Goal: Information Seeking & Learning: Learn about a topic

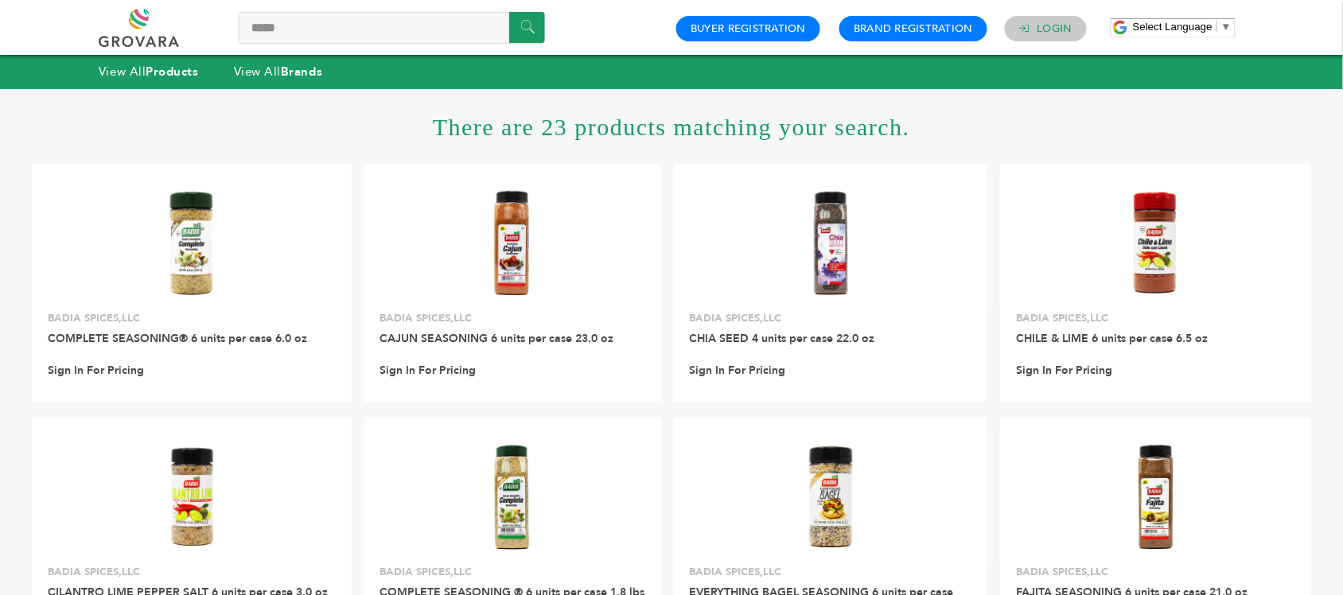
click at [1055, 32] on link "Login" at bounding box center [1054, 28] width 35 height 14
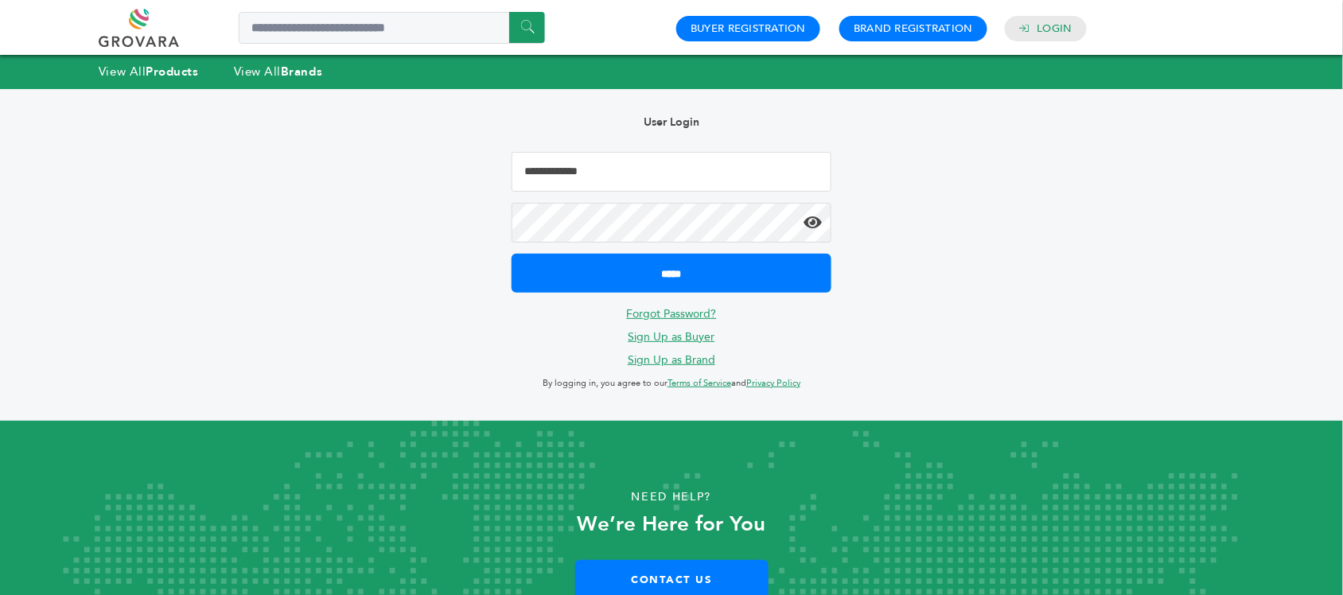
click at [619, 155] on input "Email Address" at bounding box center [671, 172] width 320 height 40
type input "**********"
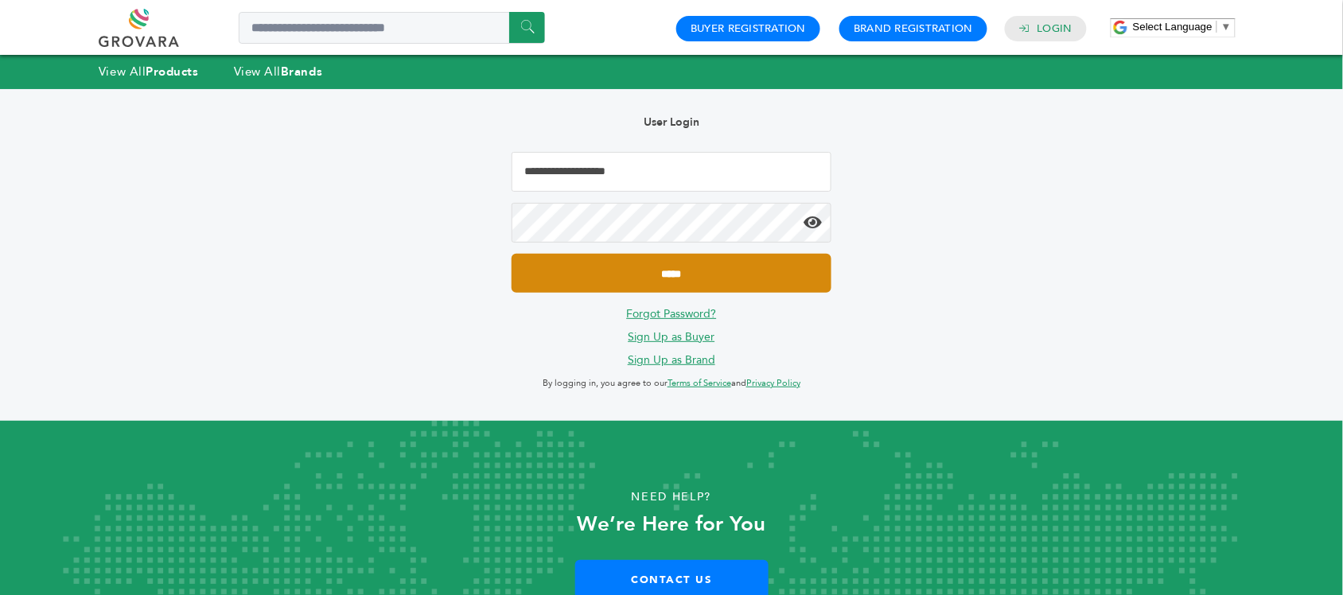
click at [761, 263] on input "*****" at bounding box center [671, 273] width 320 height 39
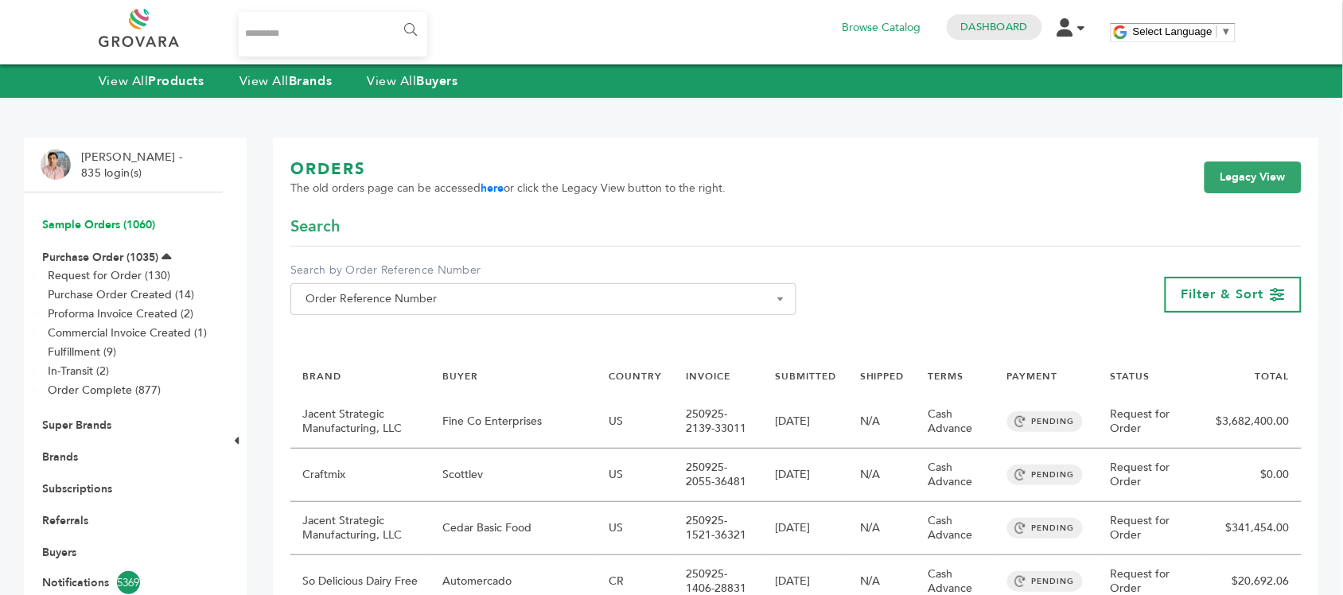
click at [131, 229] on link "Sample Orders (1060)" at bounding box center [98, 224] width 113 height 15
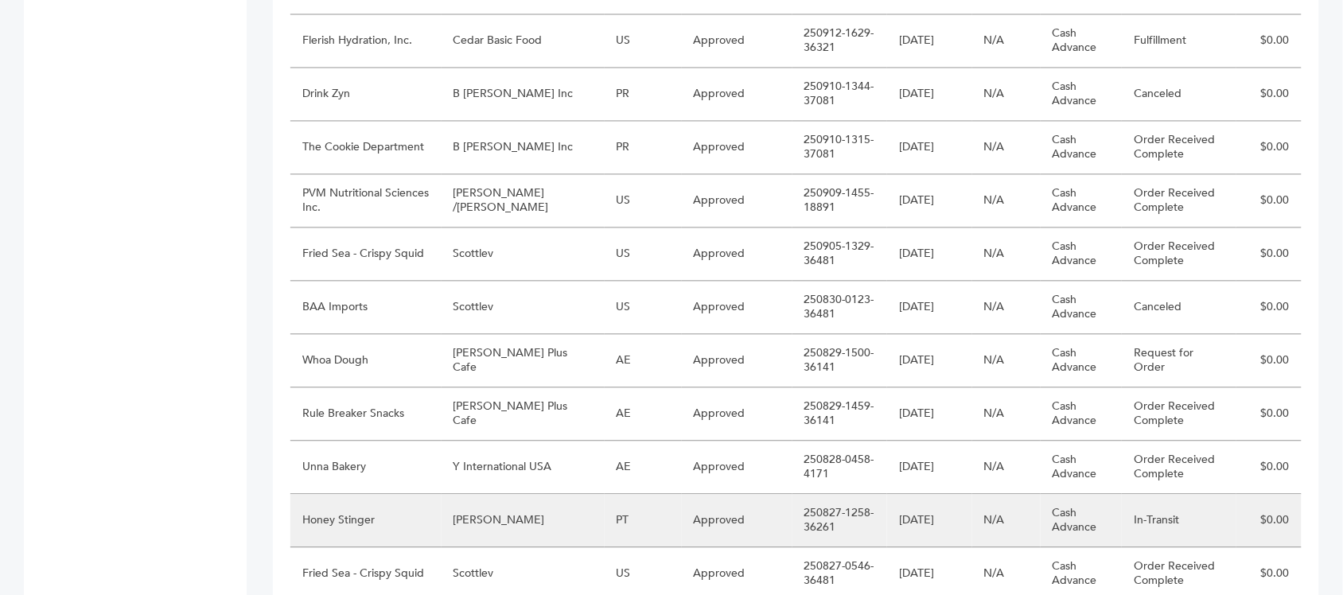
scroll to position [795, 0]
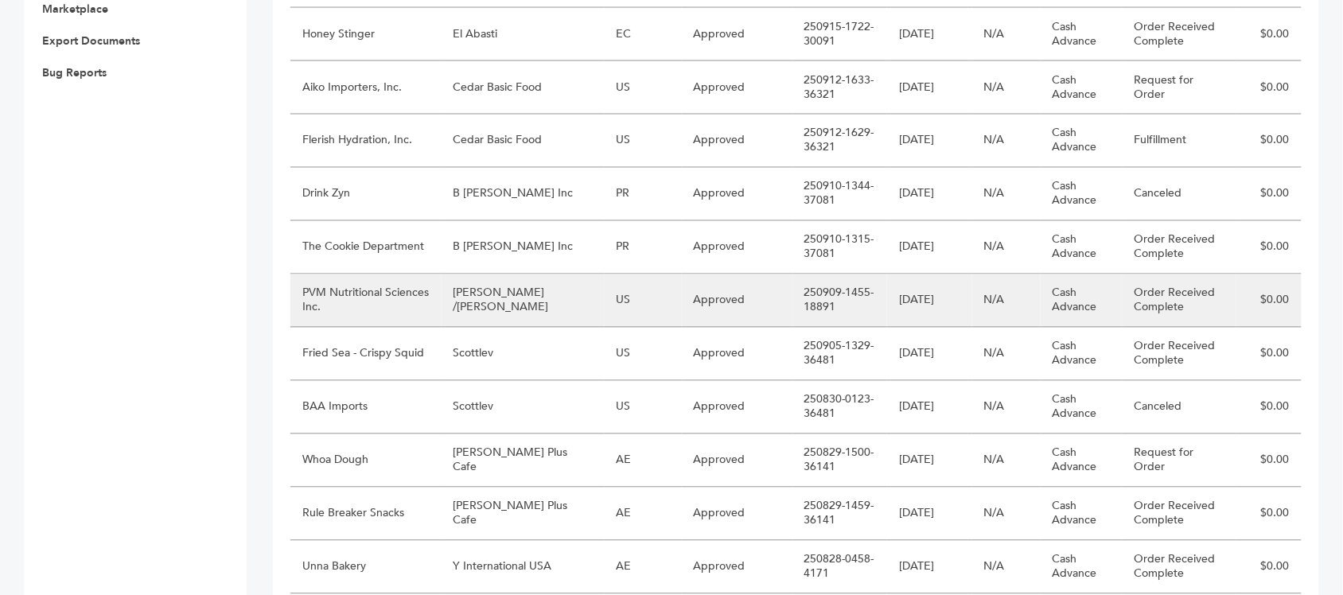
click at [549, 304] on td "[PERSON_NAME] /[PERSON_NAME]" at bounding box center [522, 300] width 163 height 53
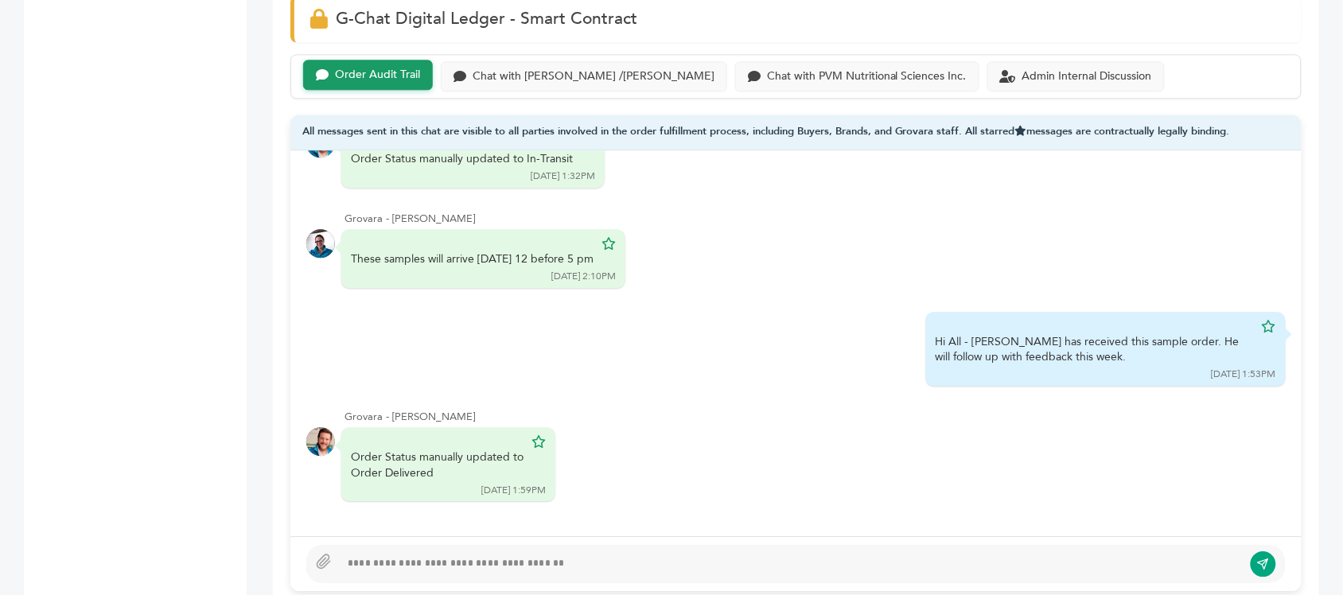
scroll to position [422, 0]
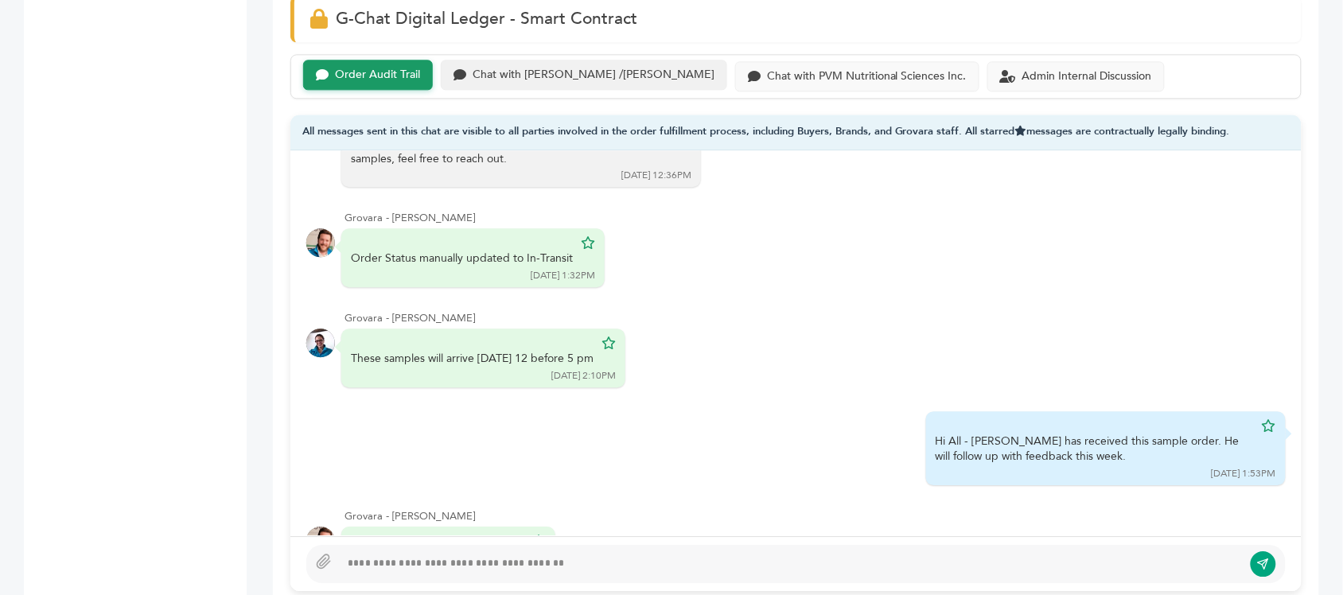
click at [558, 80] on div "Chat with RASTELLI /STEVE" at bounding box center [594, 75] width 242 height 14
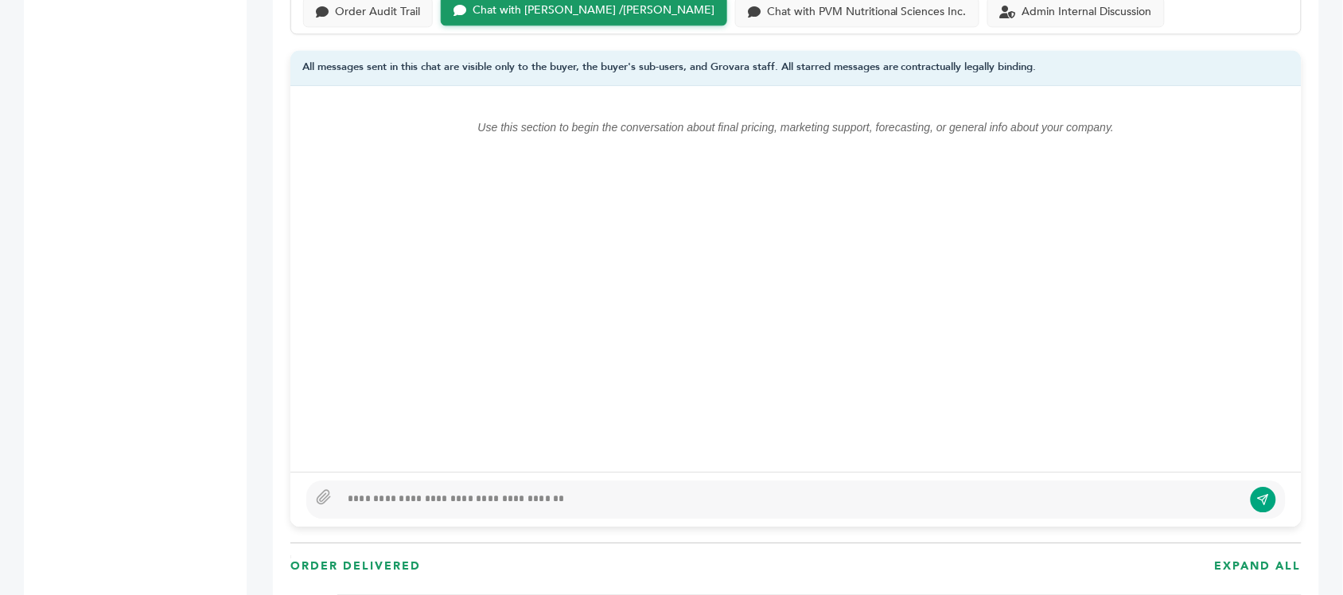
scroll to position [1193, 0]
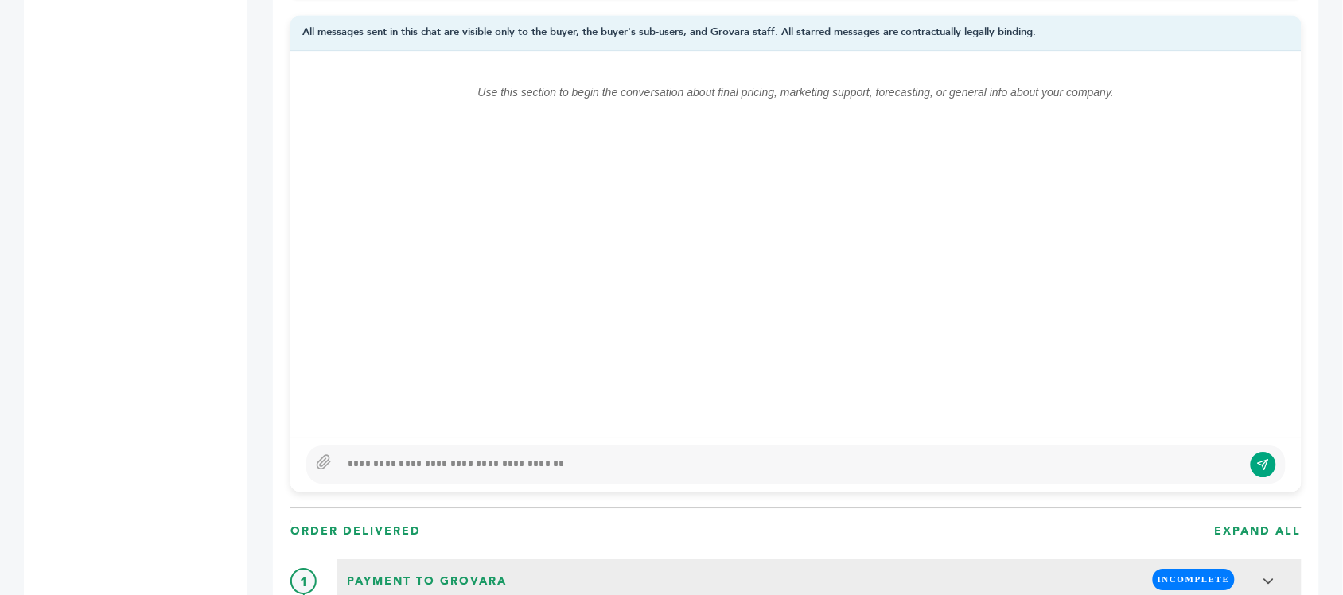
click at [633, 479] on div at bounding box center [795, 464] width 979 height 38
click at [638, 468] on div "**********" at bounding box center [792, 464] width 904 height 19
type textarea "**********"
click at [1262, 457] on button "submit" at bounding box center [1263, 464] width 27 height 27
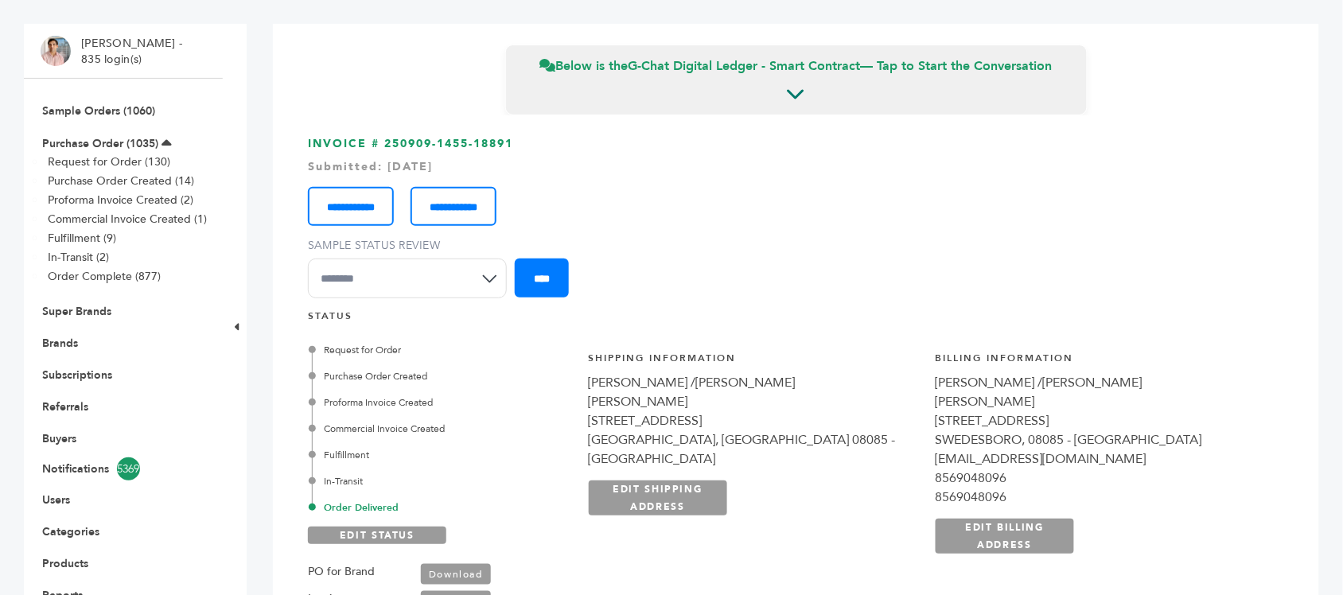
scroll to position [0, 0]
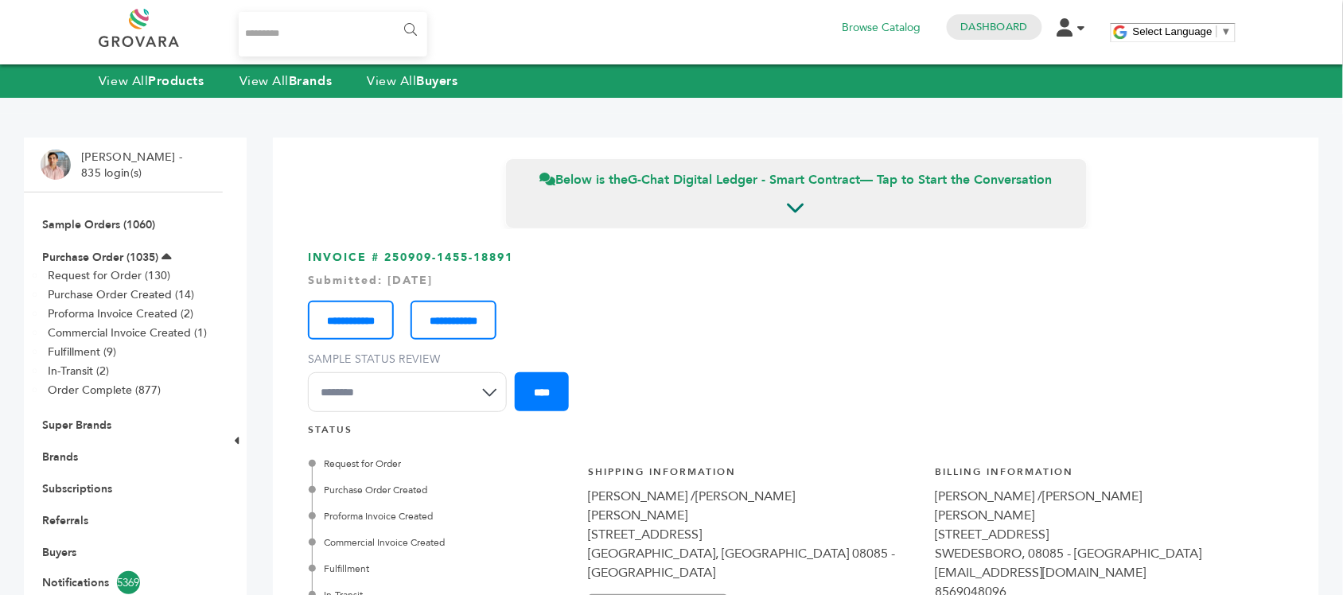
click at [131, 215] on li "Sample Orders (1060)" at bounding box center [123, 224] width 165 height 32
click at [143, 237] on li "Sample Orders (1060)" at bounding box center [123, 224] width 165 height 32
click at [145, 224] on link "Sample Orders (1060)" at bounding box center [98, 224] width 113 height 15
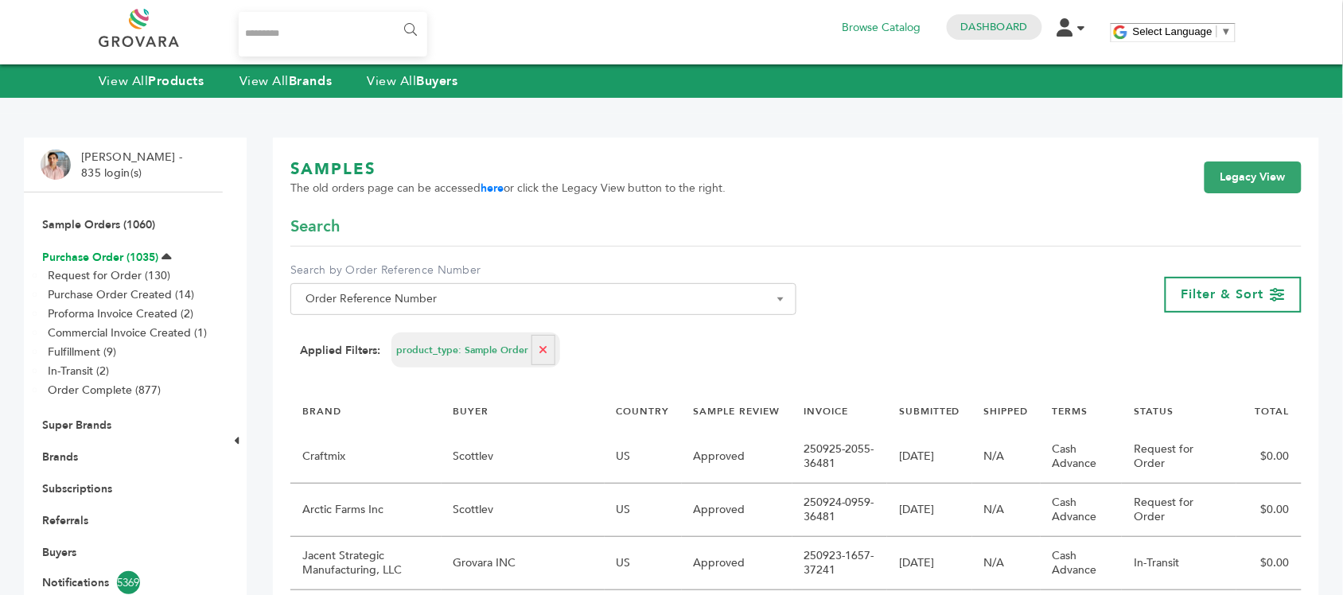
click at [95, 261] on link "Purchase Order (1035)" at bounding box center [100, 257] width 116 height 15
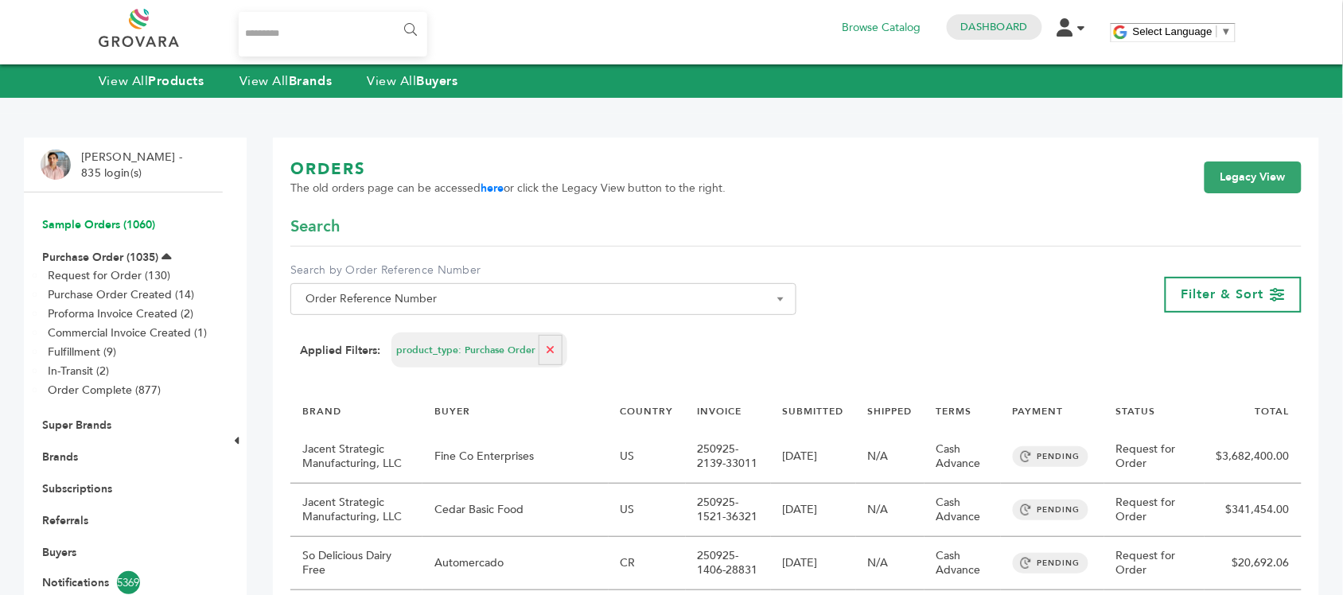
click at [118, 224] on link "Sample Orders (1060)" at bounding box center [98, 224] width 113 height 15
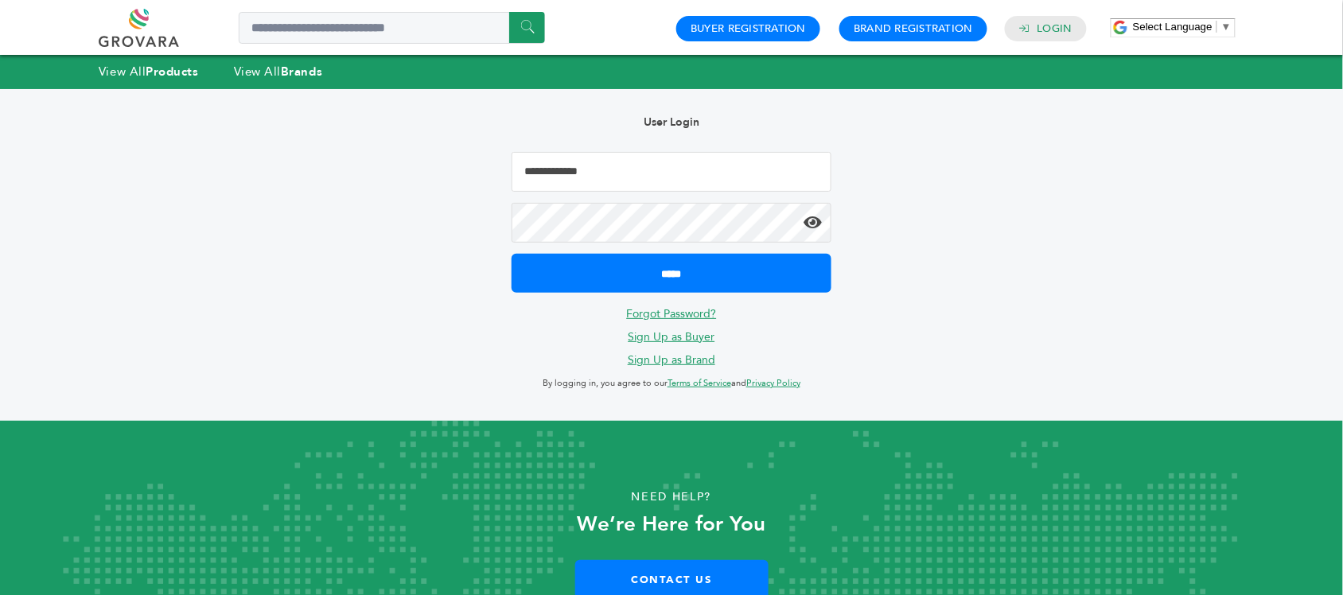
click at [724, 184] on input "Email Address" at bounding box center [671, 172] width 320 height 40
type input "**********"
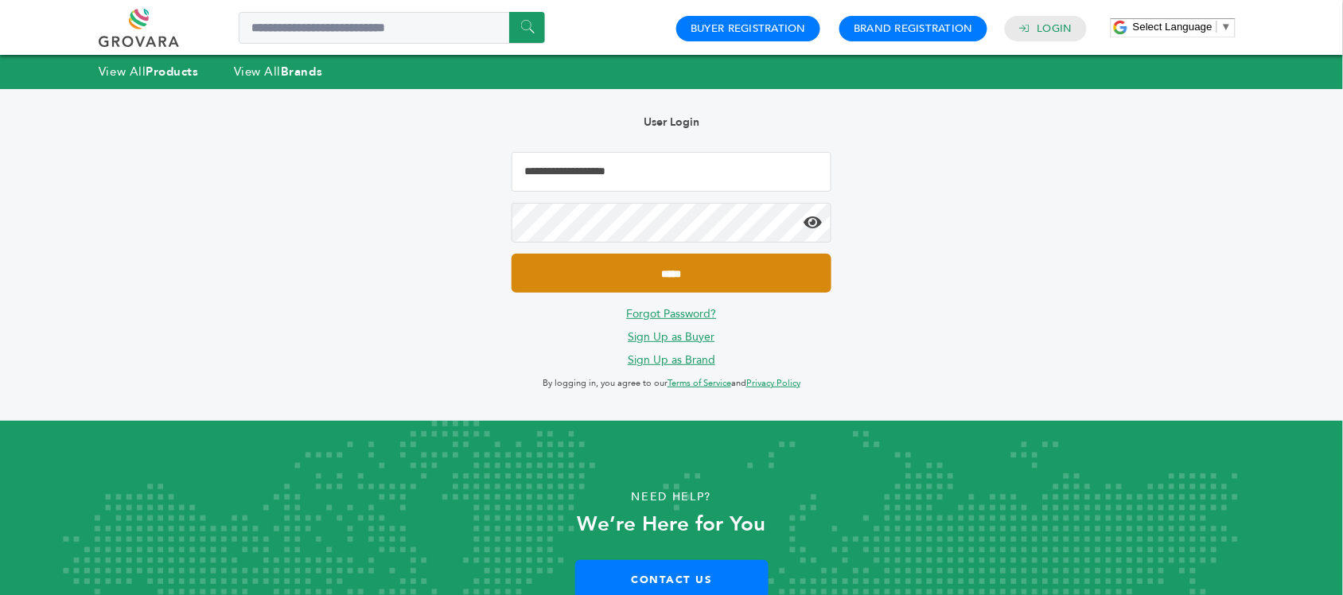
click at [772, 283] on input "*****" at bounding box center [671, 273] width 320 height 39
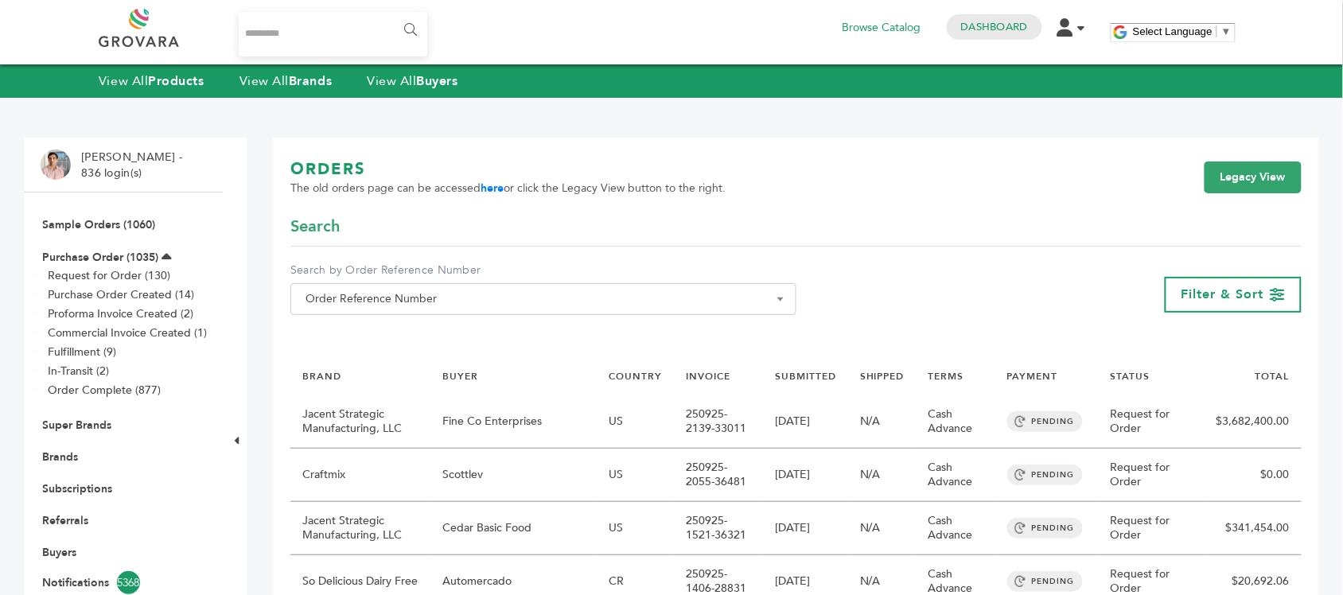
click at [268, 34] on input "Search..." at bounding box center [333, 34] width 189 height 45
type input "*****"
click at [391, 14] on input "******" at bounding box center [409, 30] width 36 height 32
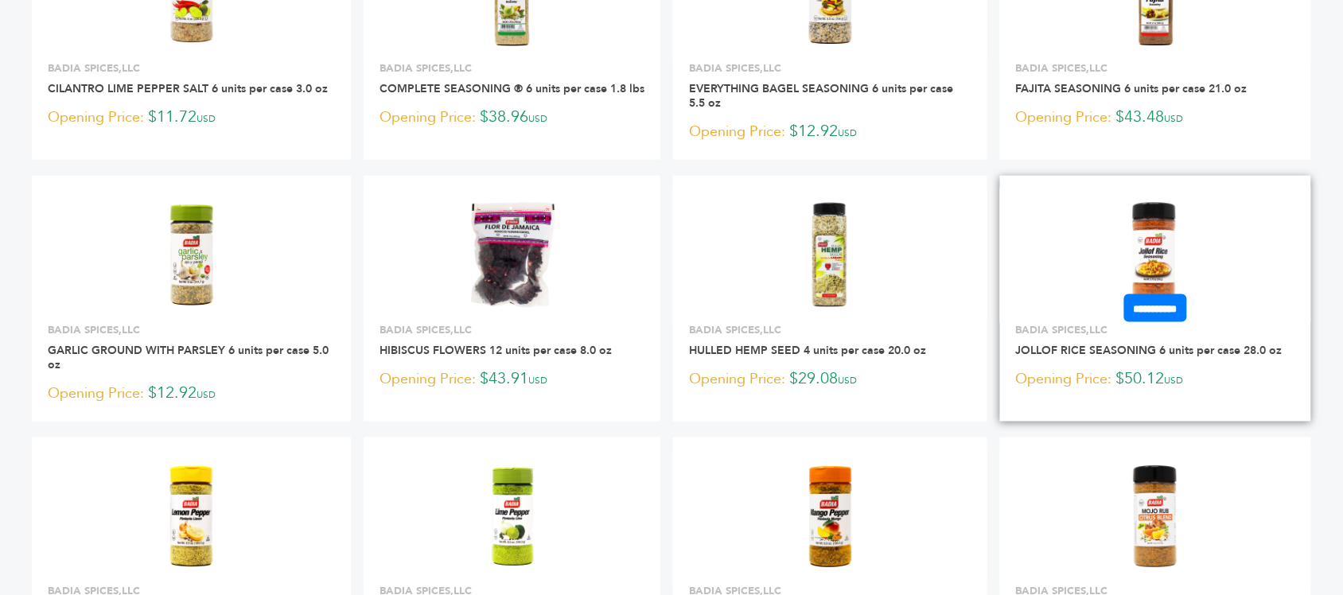
scroll to position [597, 0]
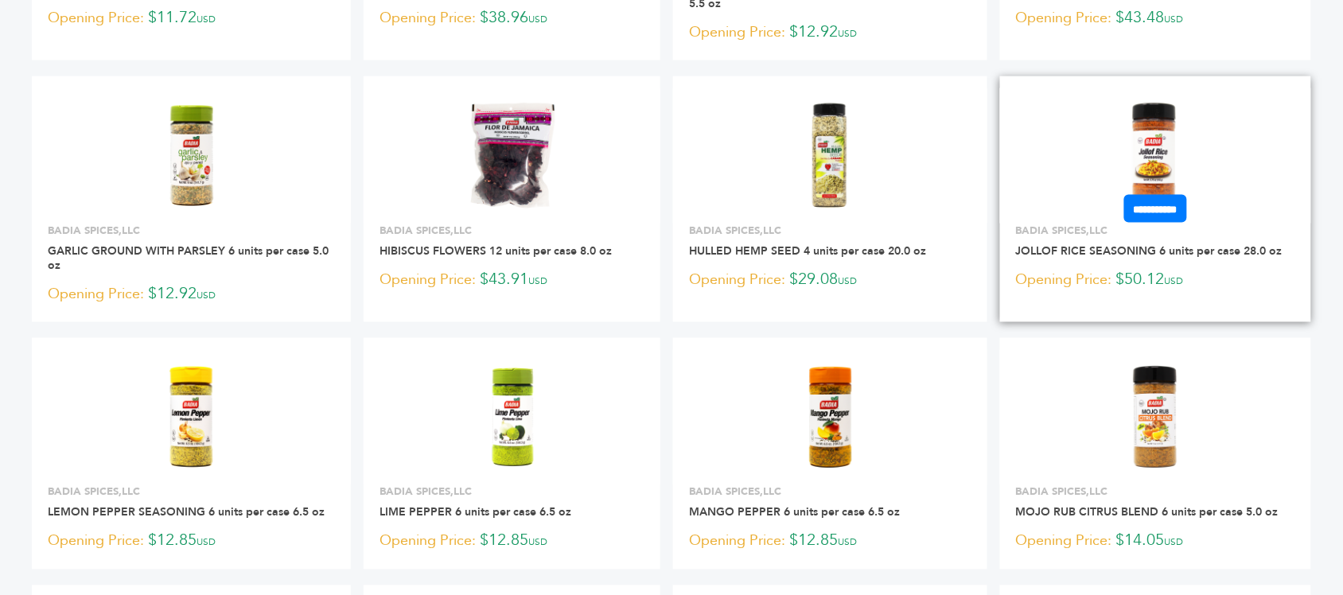
click at [1149, 156] on img at bounding box center [1155, 155] width 115 height 115
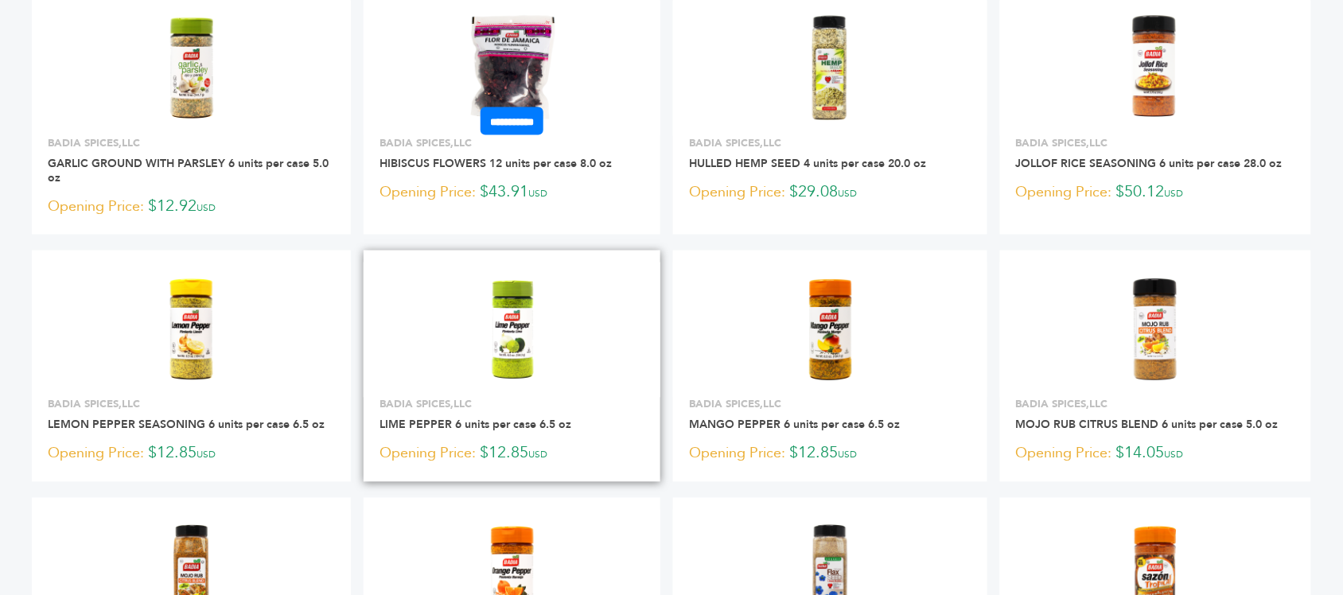
scroll to position [795, 0]
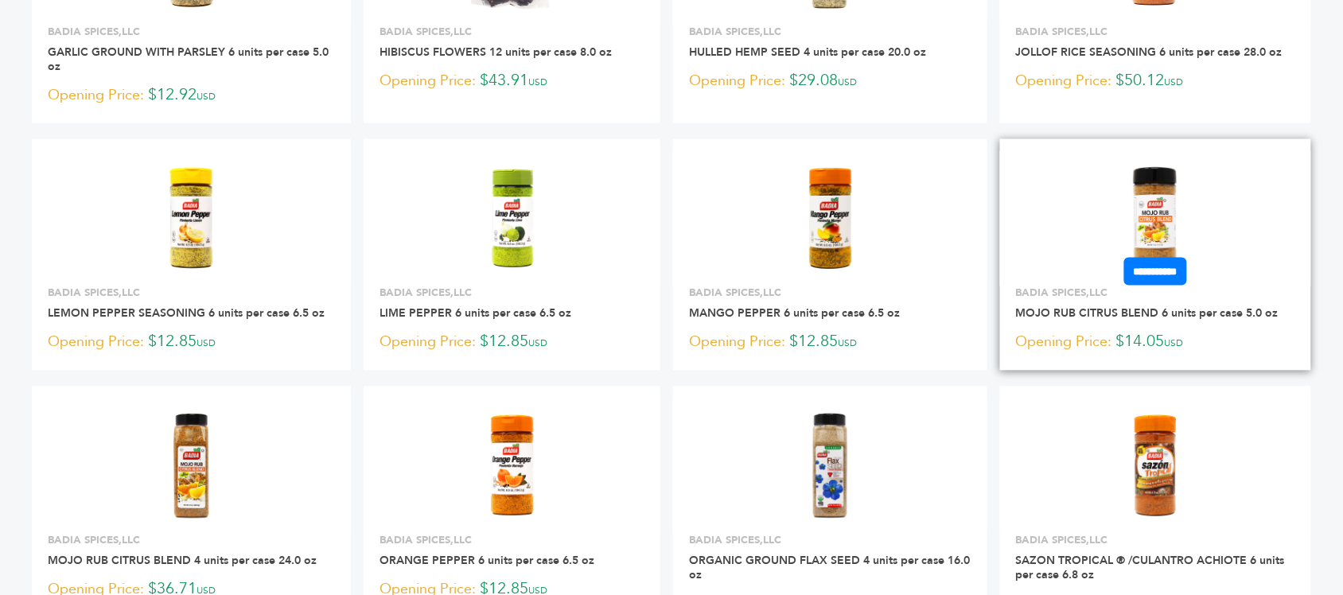
click at [1084, 196] on link at bounding box center [1155, 218] width 311 height 135
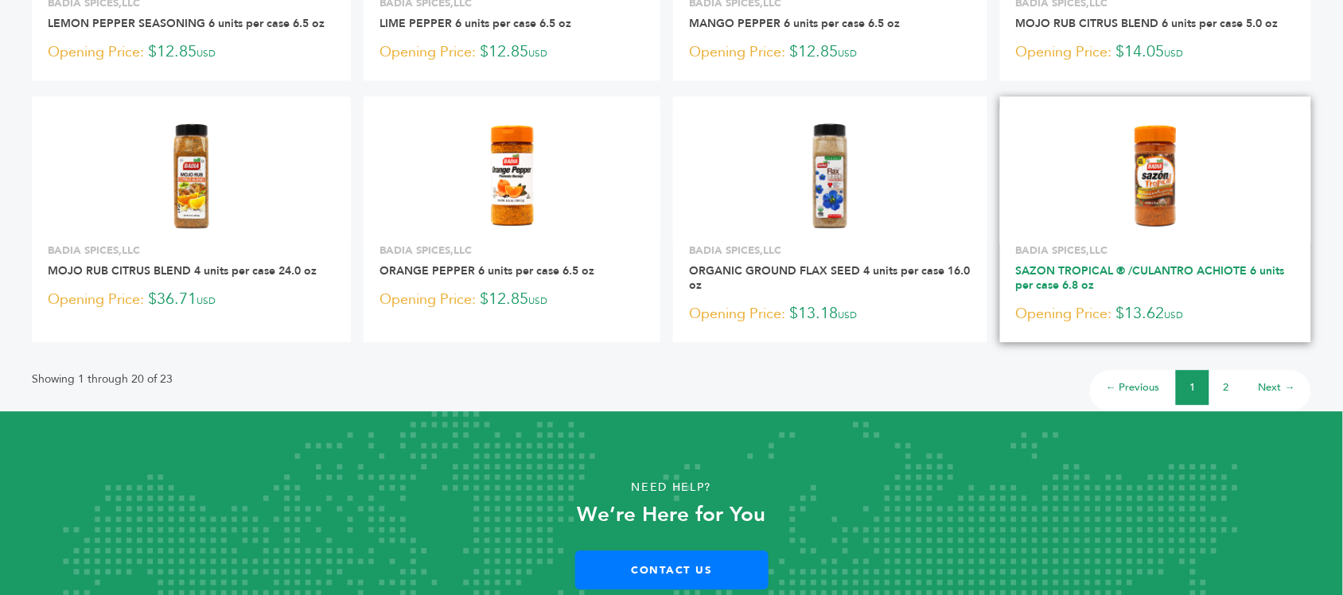
scroll to position [1094, 0]
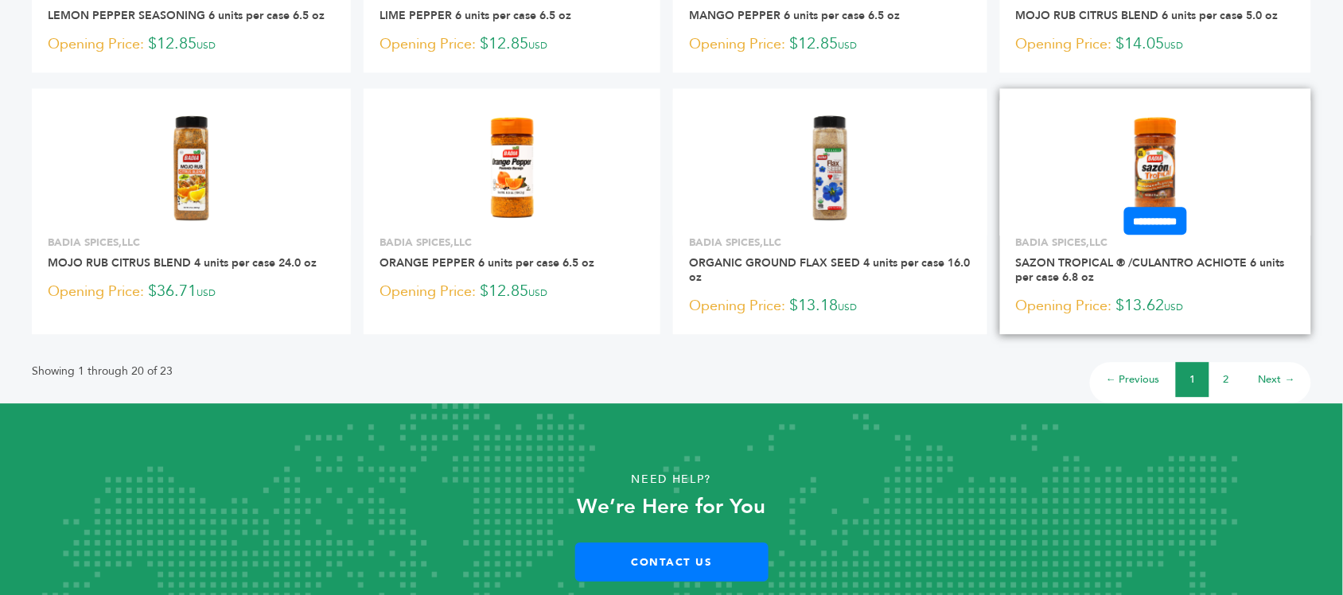
click at [1145, 181] on img at bounding box center [1155, 167] width 115 height 115
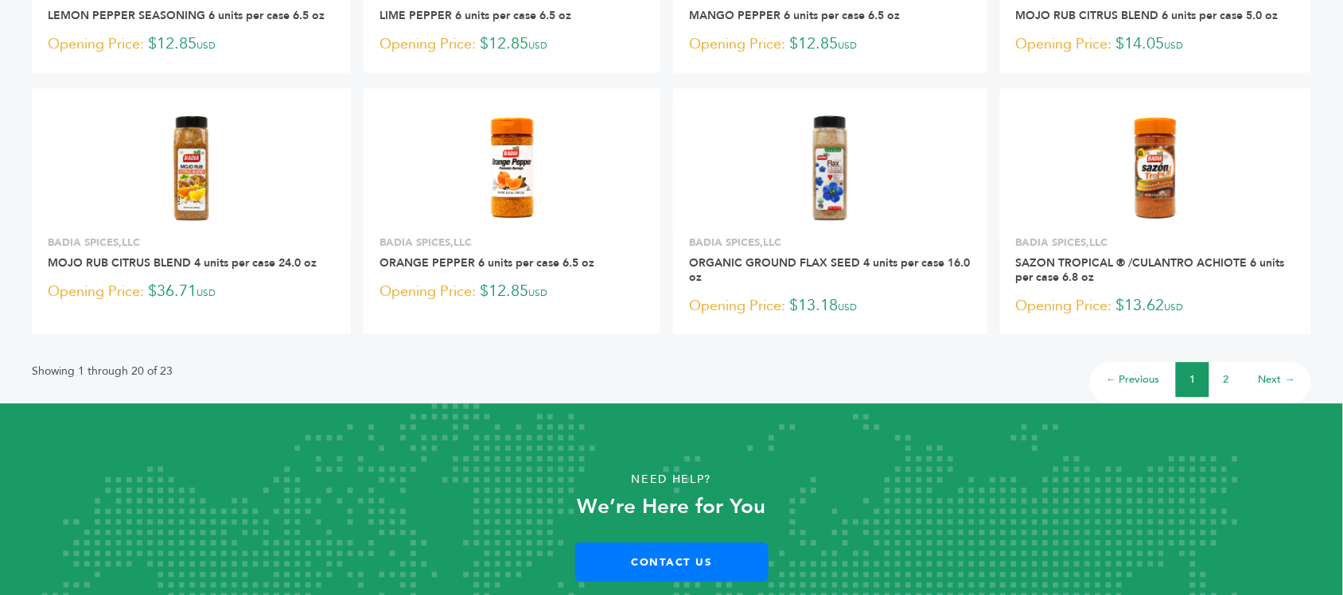
click at [1225, 374] on link "2" at bounding box center [1226, 379] width 6 height 14
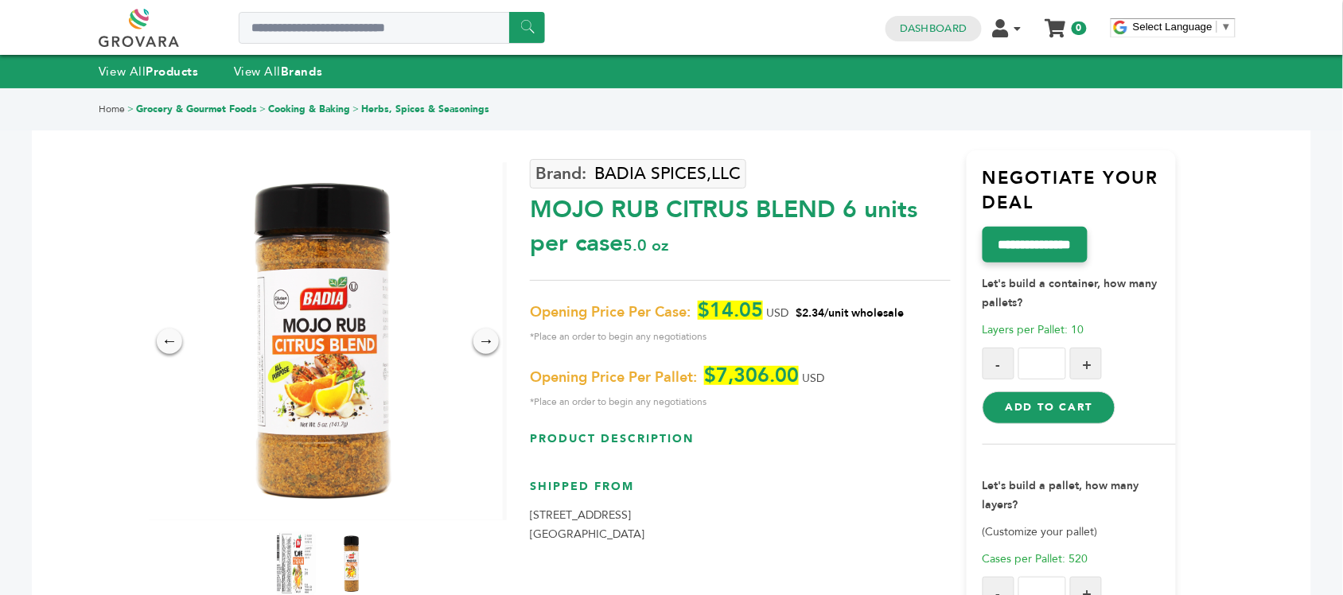
drag, startPoint x: 535, startPoint y: 209, endPoint x: 835, endPoint y: 211, distance: 300.7
click at [835, 211] on div "MOJO RUB CITRUS BLEND 6 units per case 5.0 oz" at bounding box center [740, 222] width 420 height 75
copy div "MOJO RUB CITRUS BLEND"
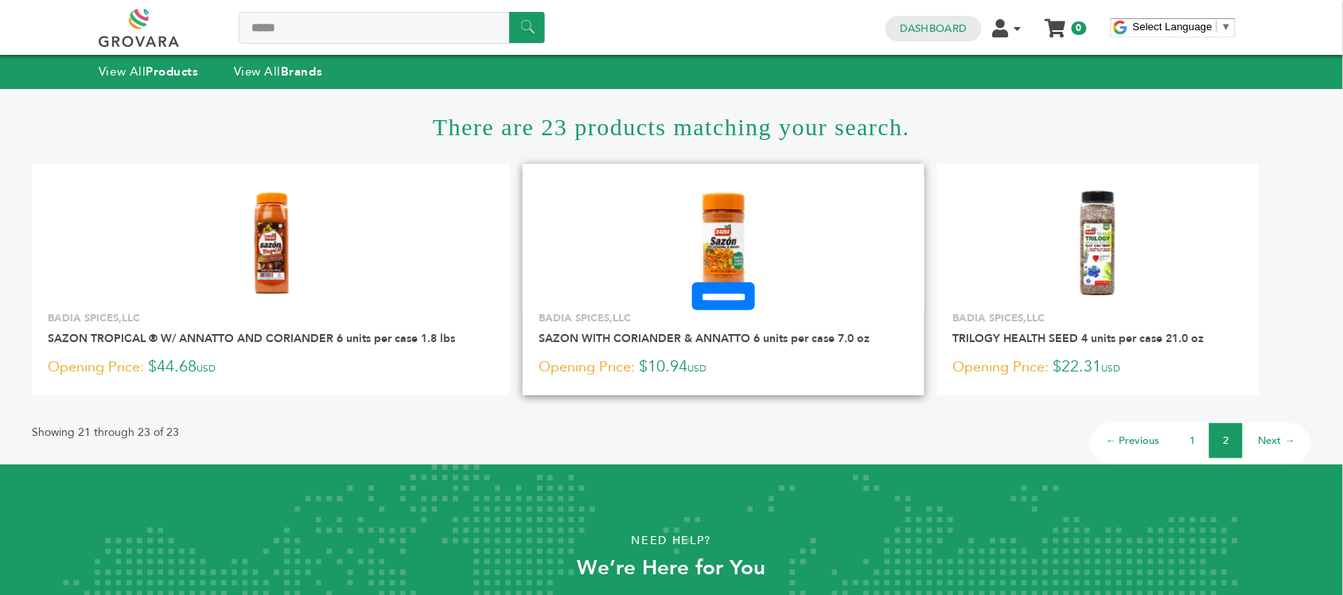
click at [764, 247] on img at bounding box center [723, 242] width 115 height 115
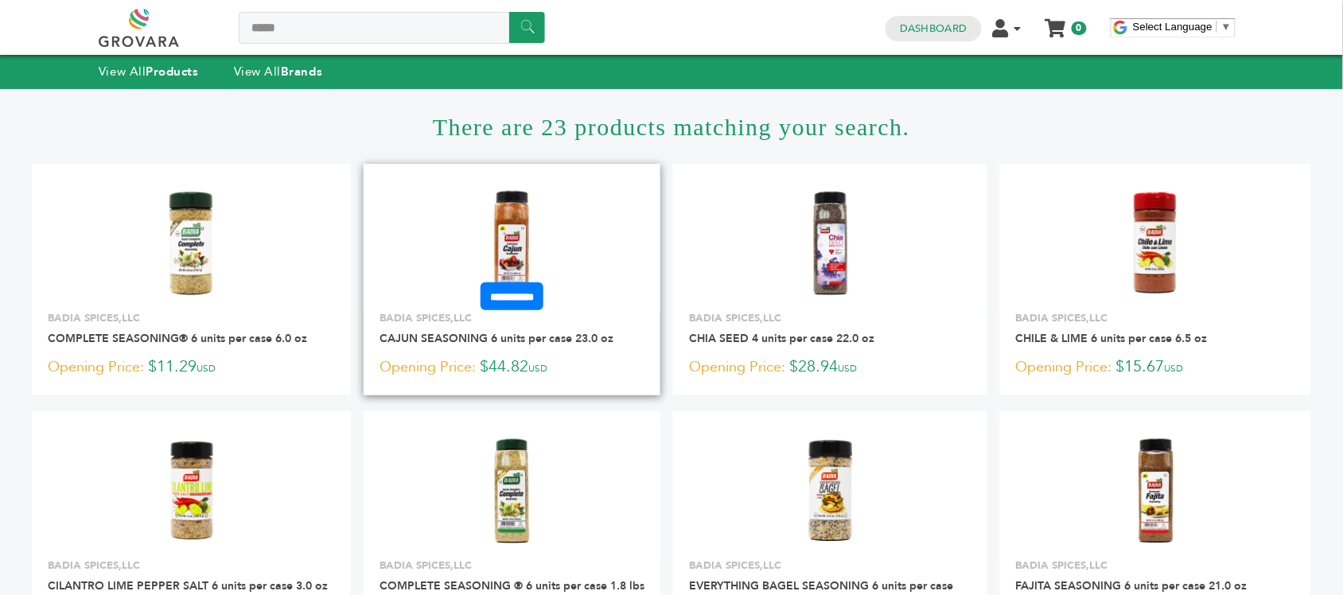
click at [553, 216] on img at bounding box center [512, 242] width 115 height 115
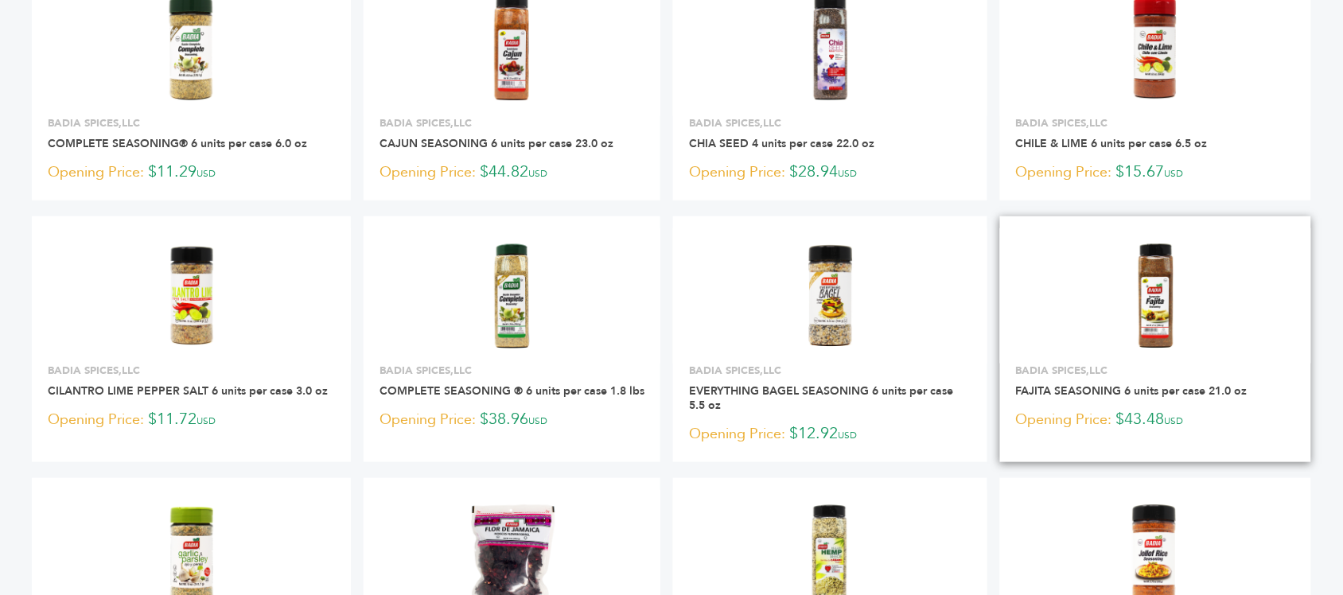
scroll to position [199, 0]
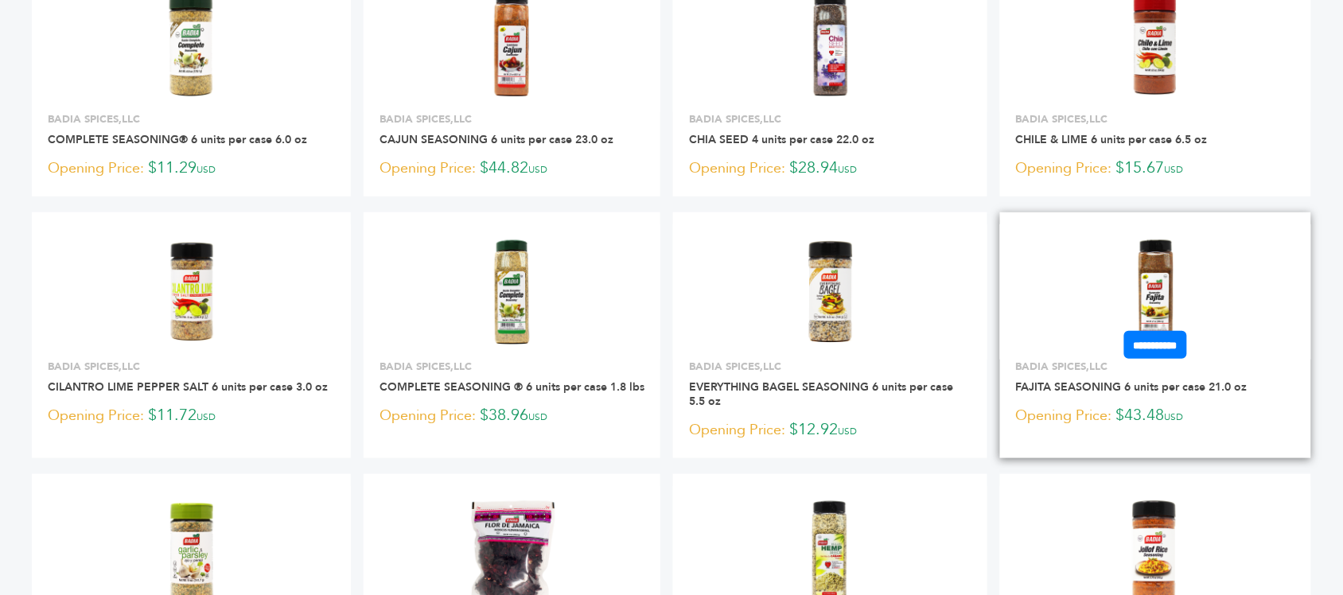
click at [1128, 281] on img at bounding box center [1155, 291] width 115 height 115
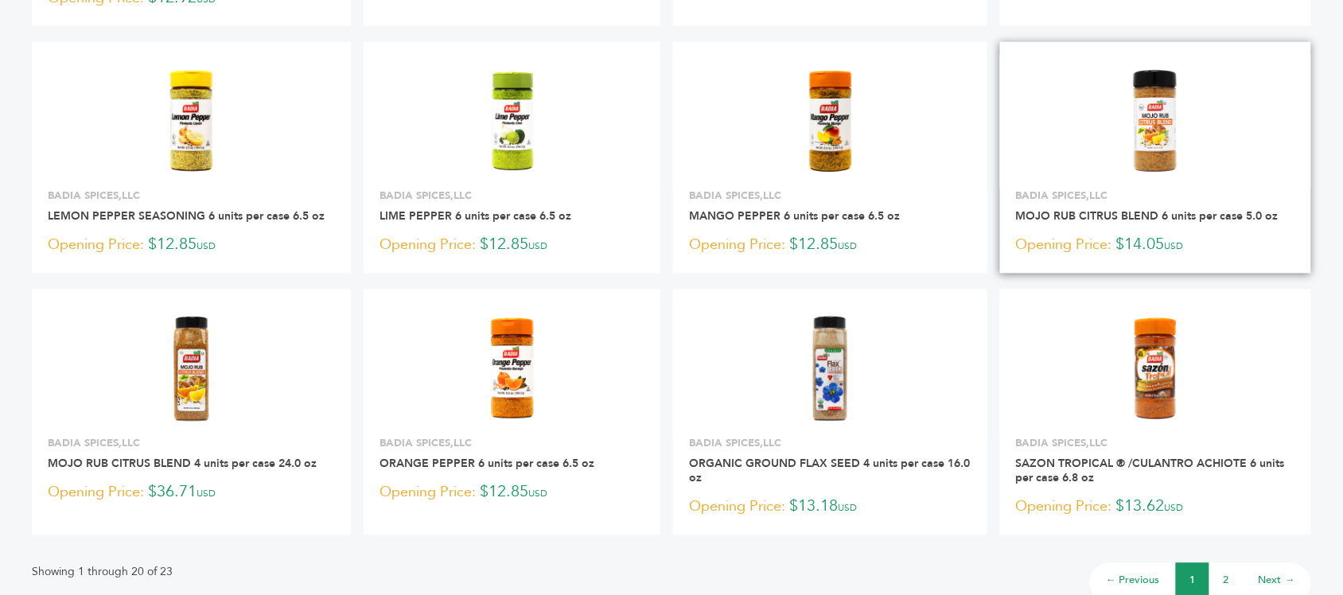
scroll to position [895, 0]
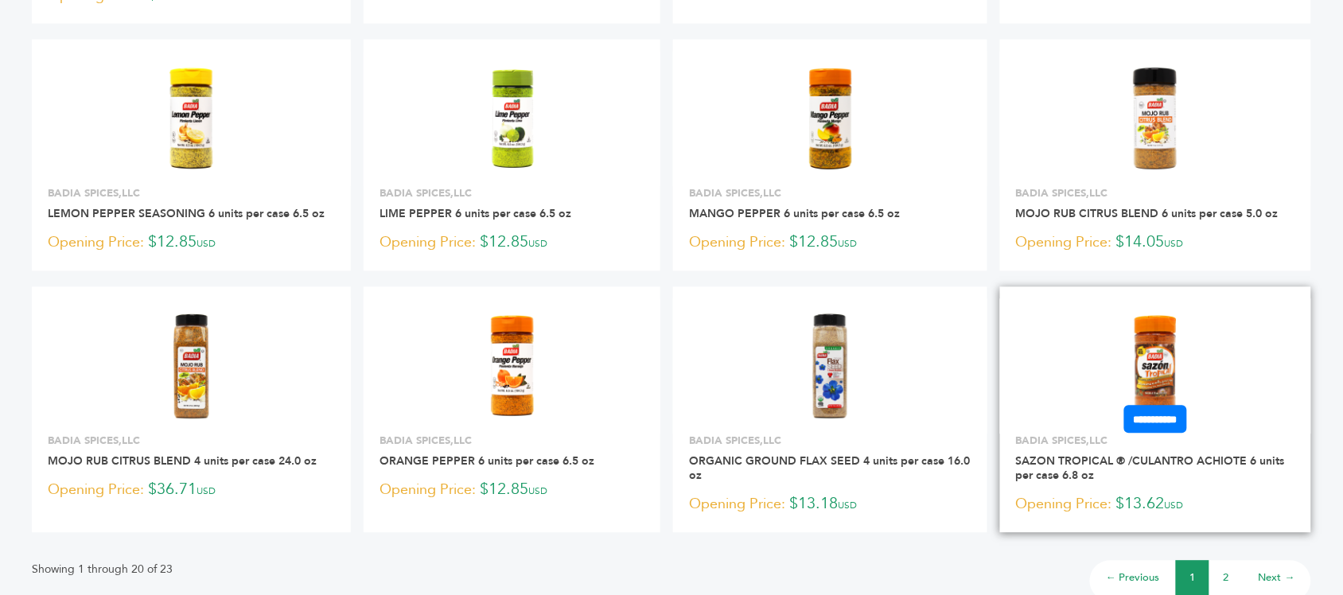
click at [1142, 351] on img at bounding box center [1155, 366] width 115 height 115
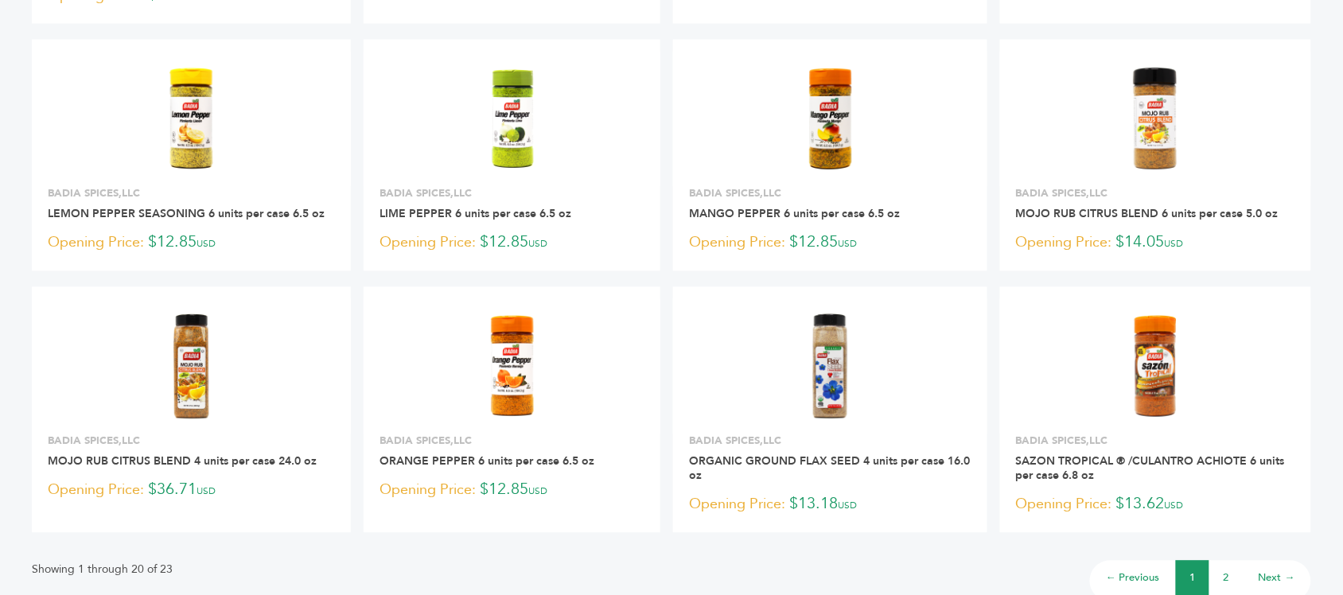
click at [1227, 577] on link "2" at bounding box center [1226, 578] width 6 height 14
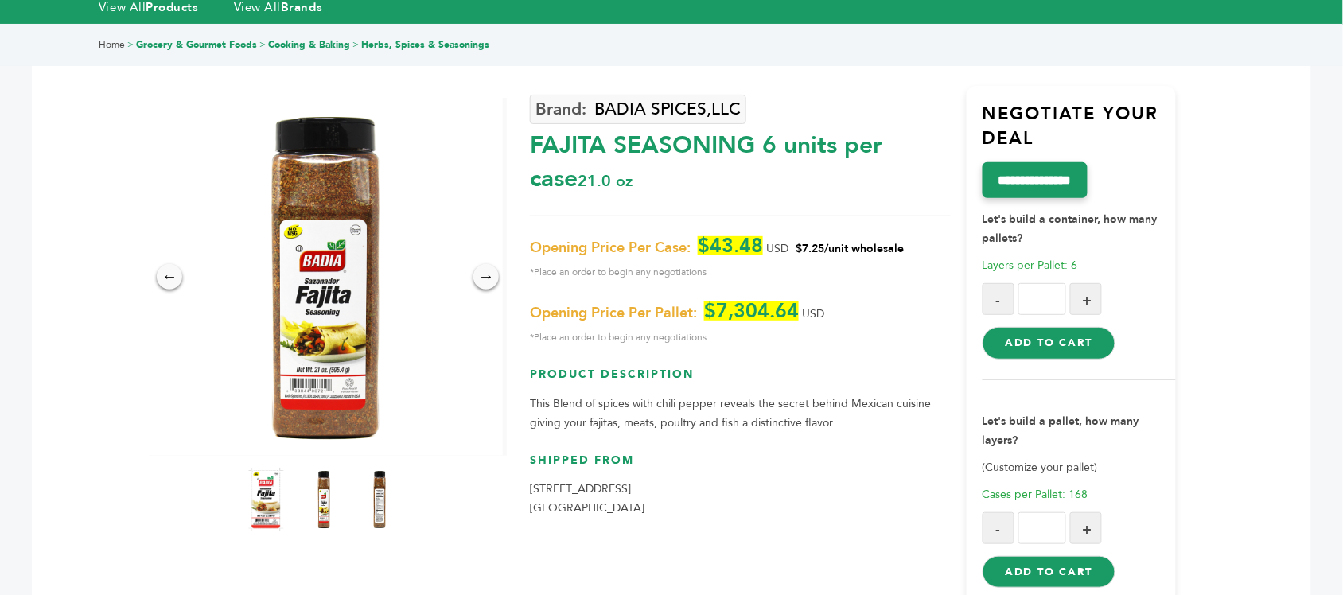
scroll to position [99, 0]
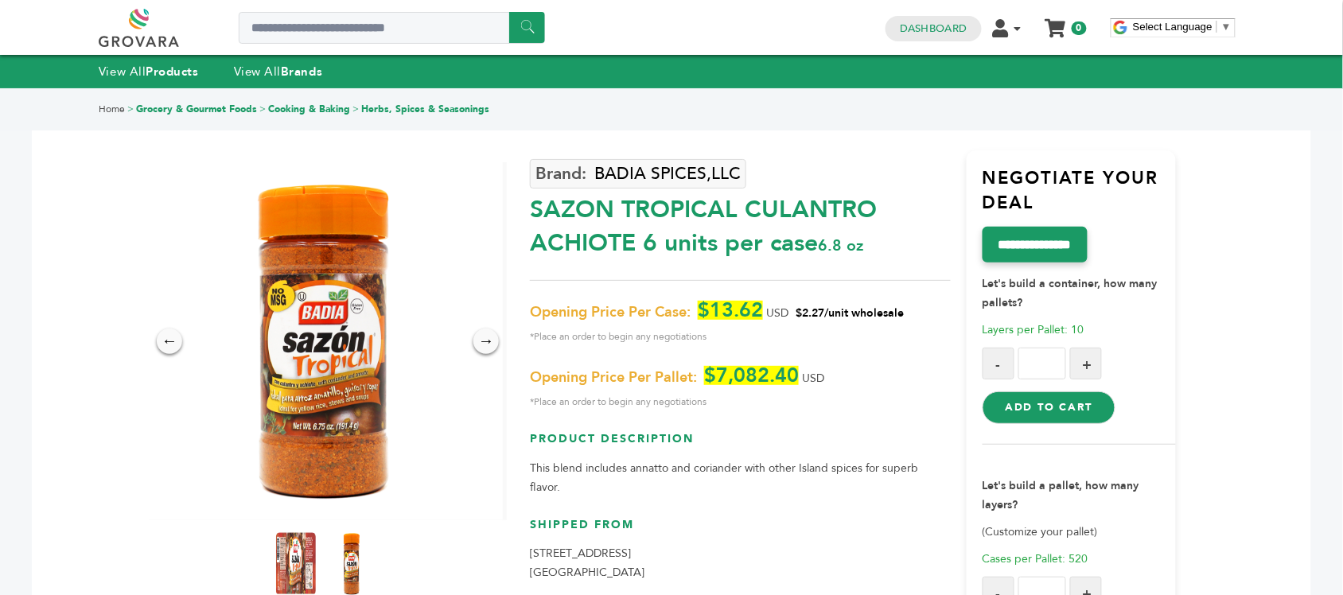
click at [352, 550] on img at bounding box center [352, 564] width 44 height 70
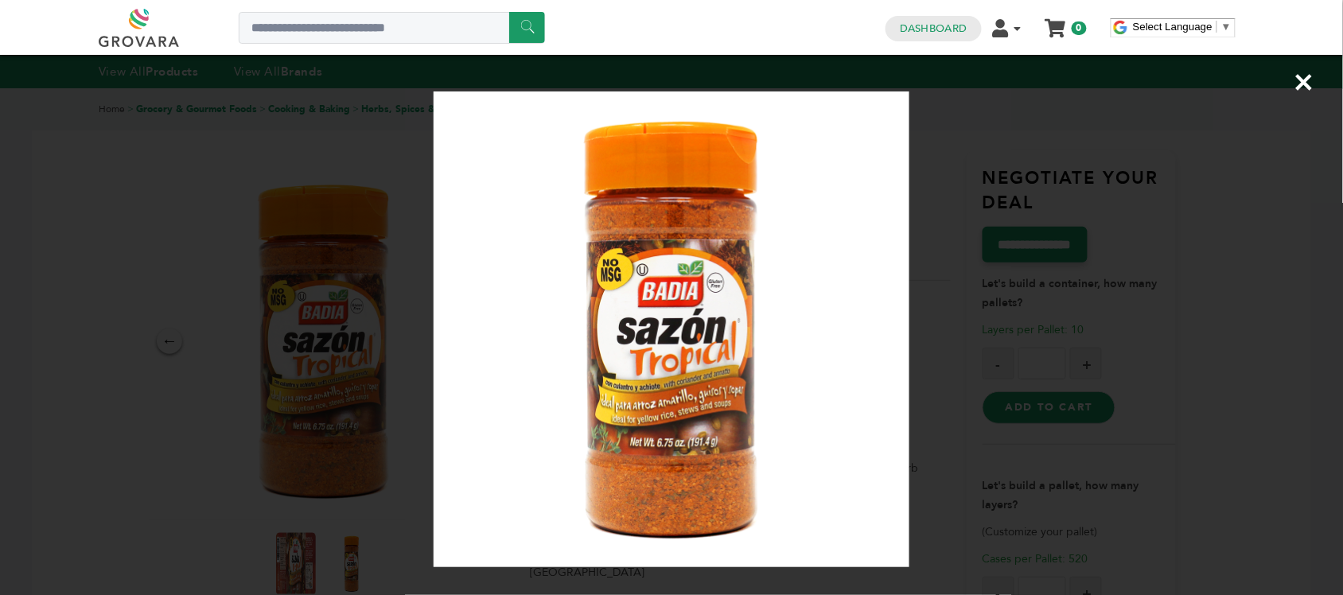
click at [1022, 301] on div "×" at bounding box center [671, 297] width 1343 height 595
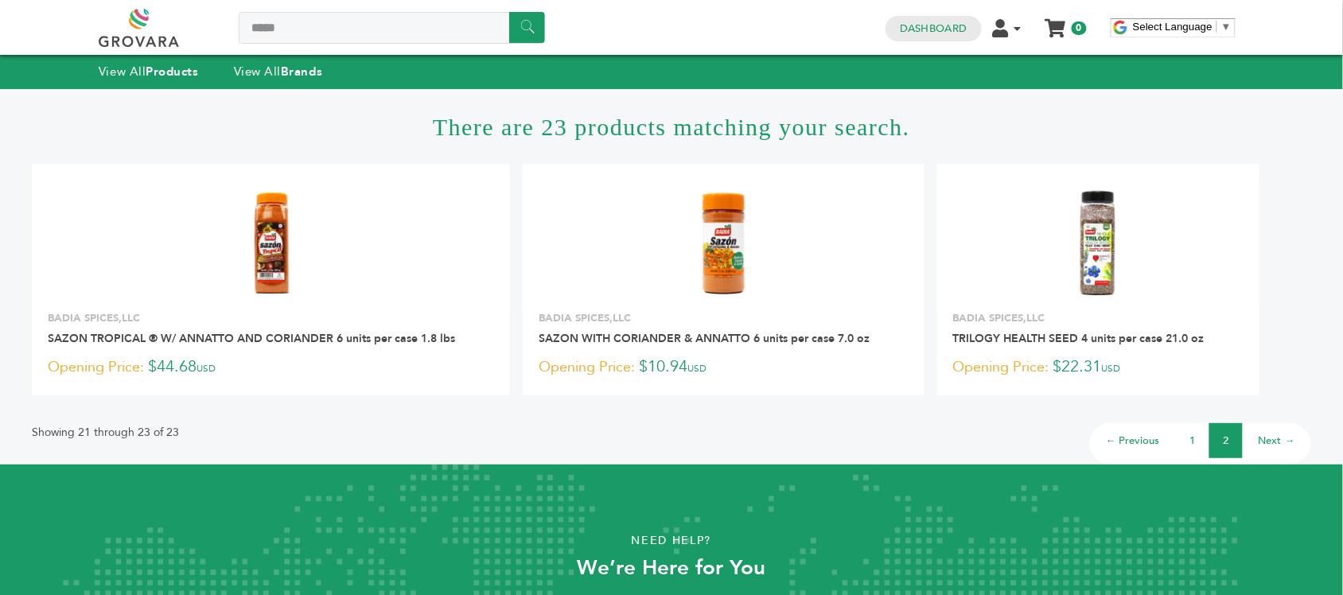
click at [1194, 439] on link "1" at bounding box center [1193, 441] width 6 height 14
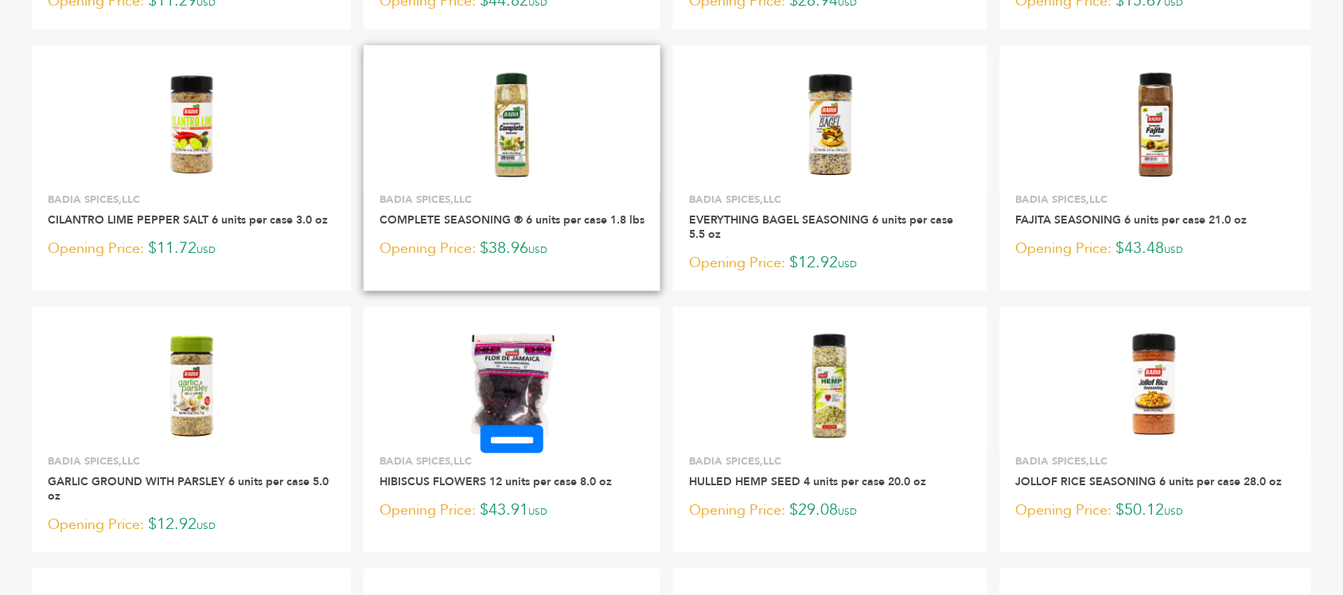
scroll to position [399, 0]
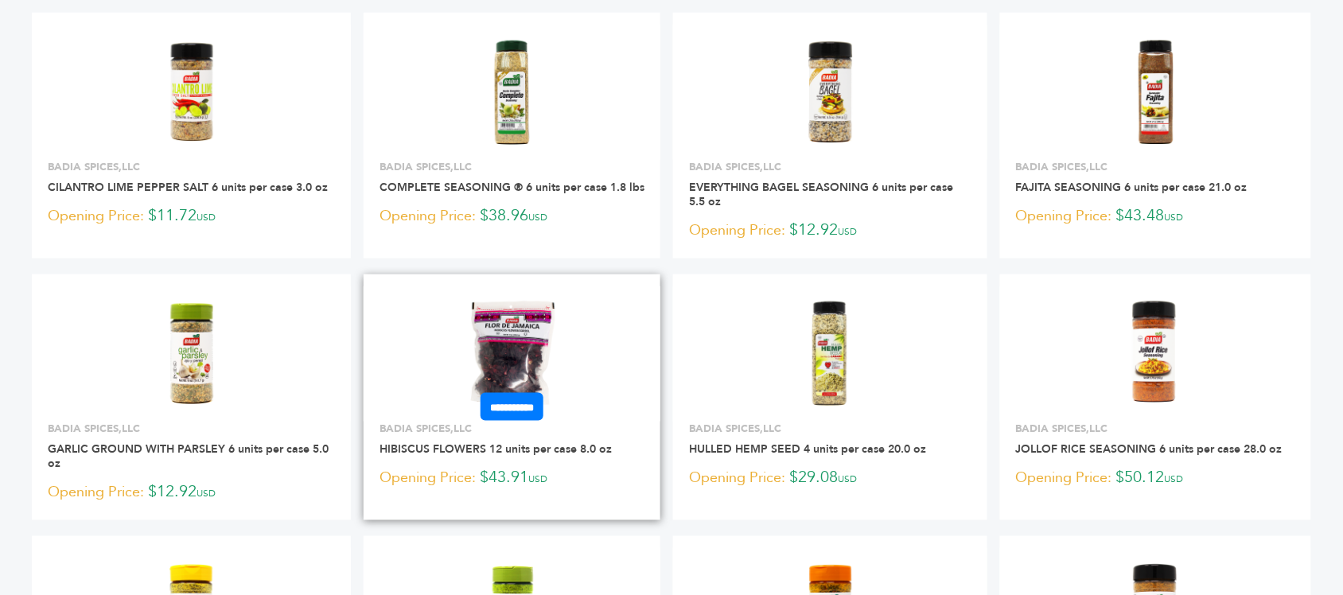
click at [519, 332] on img at bounding box center [512, 353] width 115 height 115
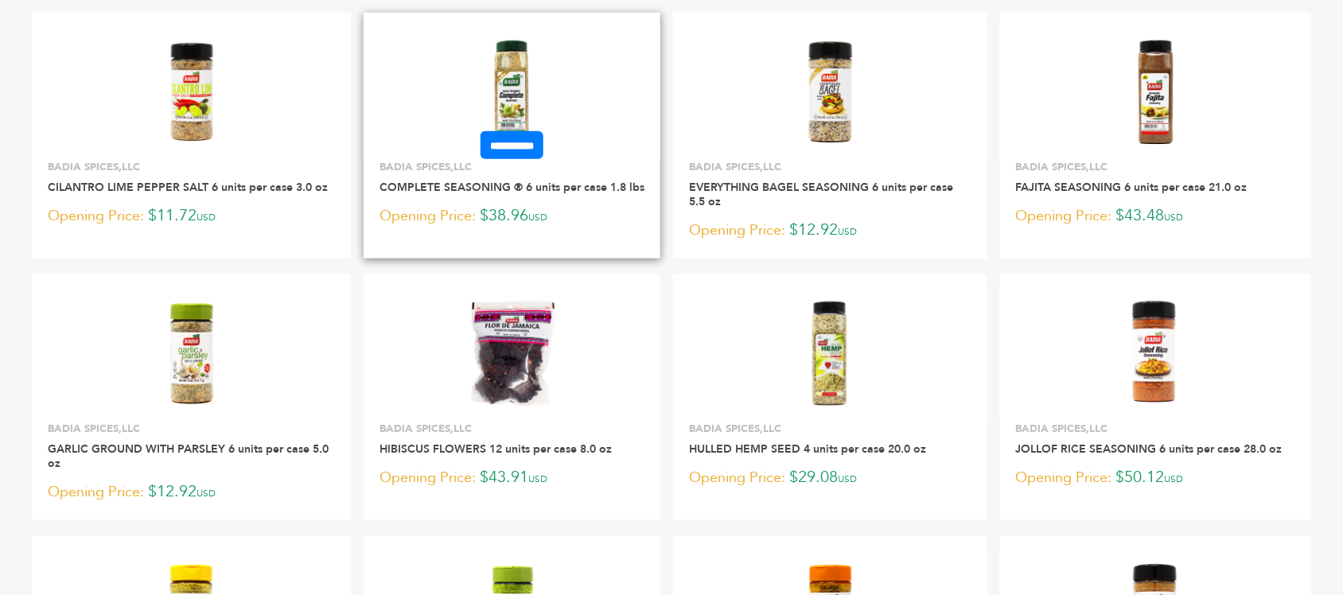
click at [530, 65] on img at bounding box center [512, 91] width 115 height 115
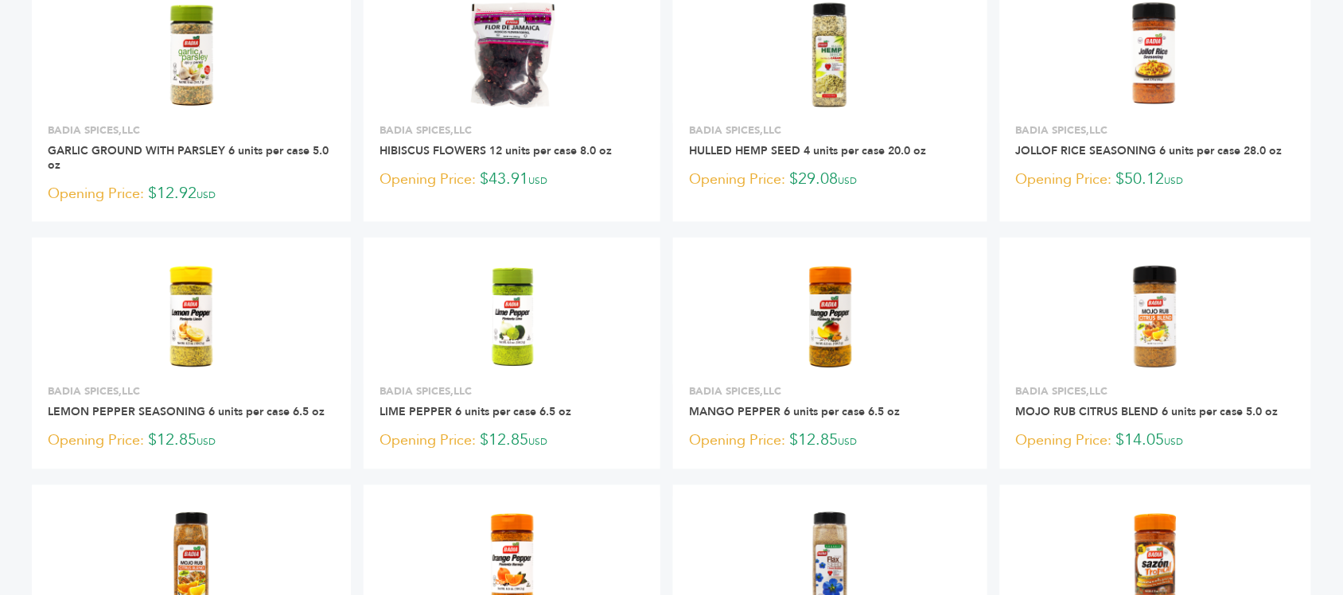
scroll to position [796, 0]
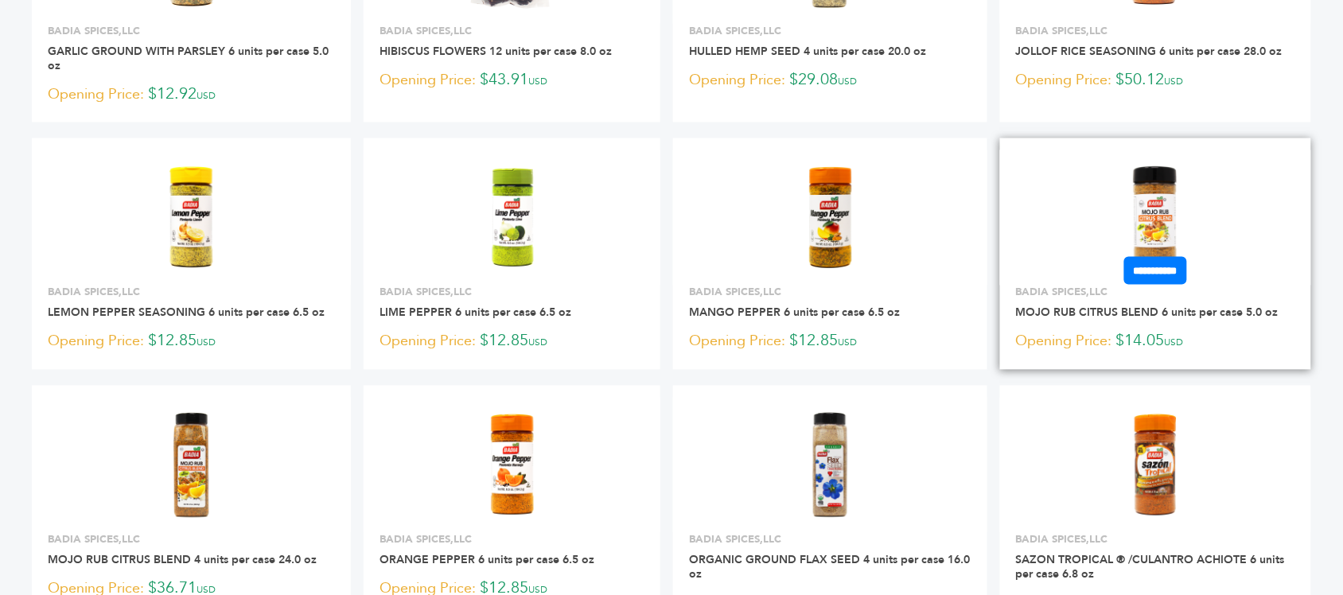
click at [1184, 196] on img at bounding box center [1155, 217] width 115 height 115
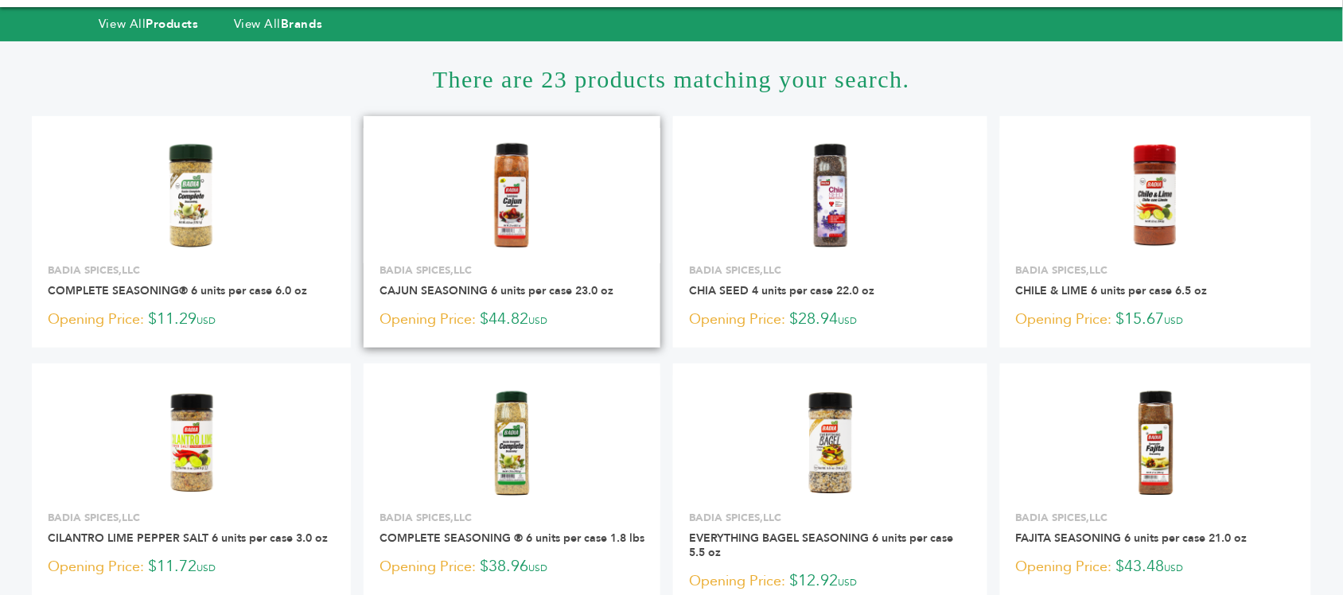
scroll to position [0, 0]
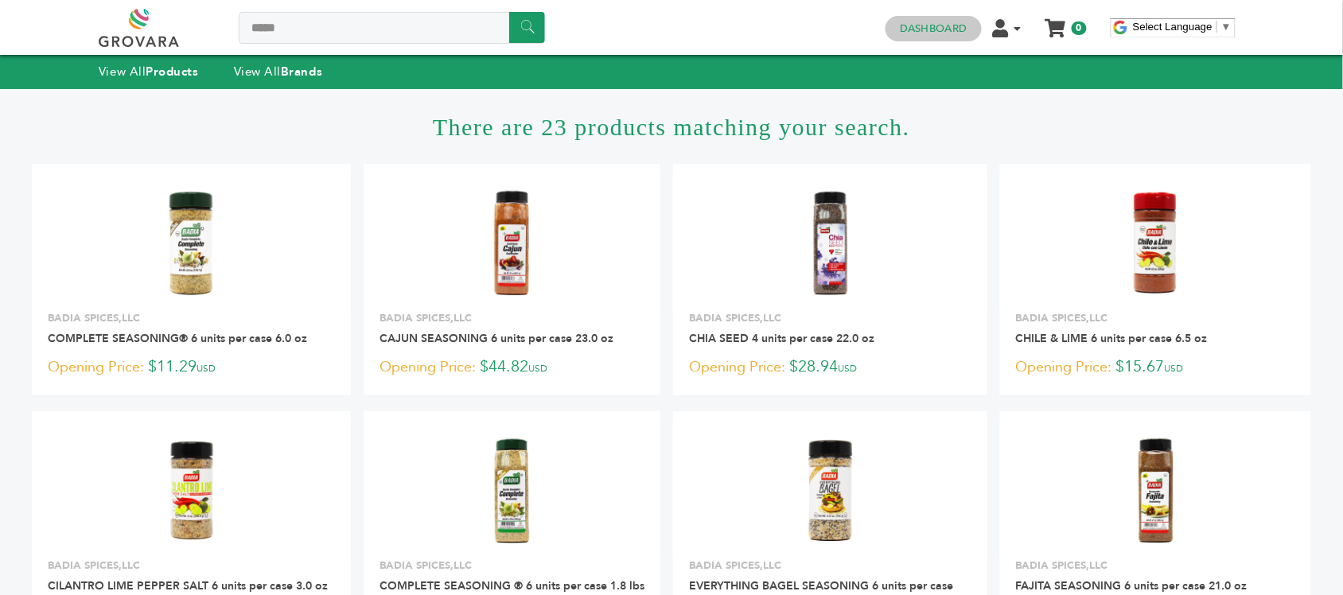
click at [943, 26] on link "Dashboard" at bounding box center [933, 28] width 67 height 14
